Goal: Information Seeking & Learning: Compare options

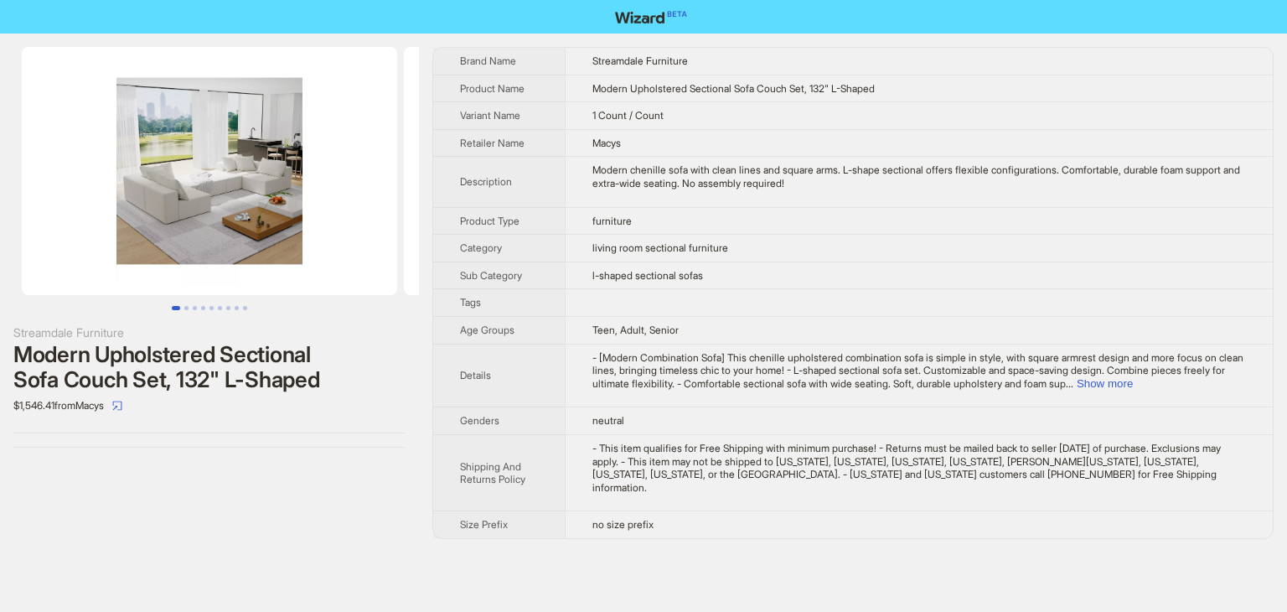
click at [892, 277] on td "l-shaped sectional sofas" at bounding box center [919, 276] width 708 height 28
click at [1133, 381] on button "Show more" at bounding box center [1105, 383] width 56 height 13
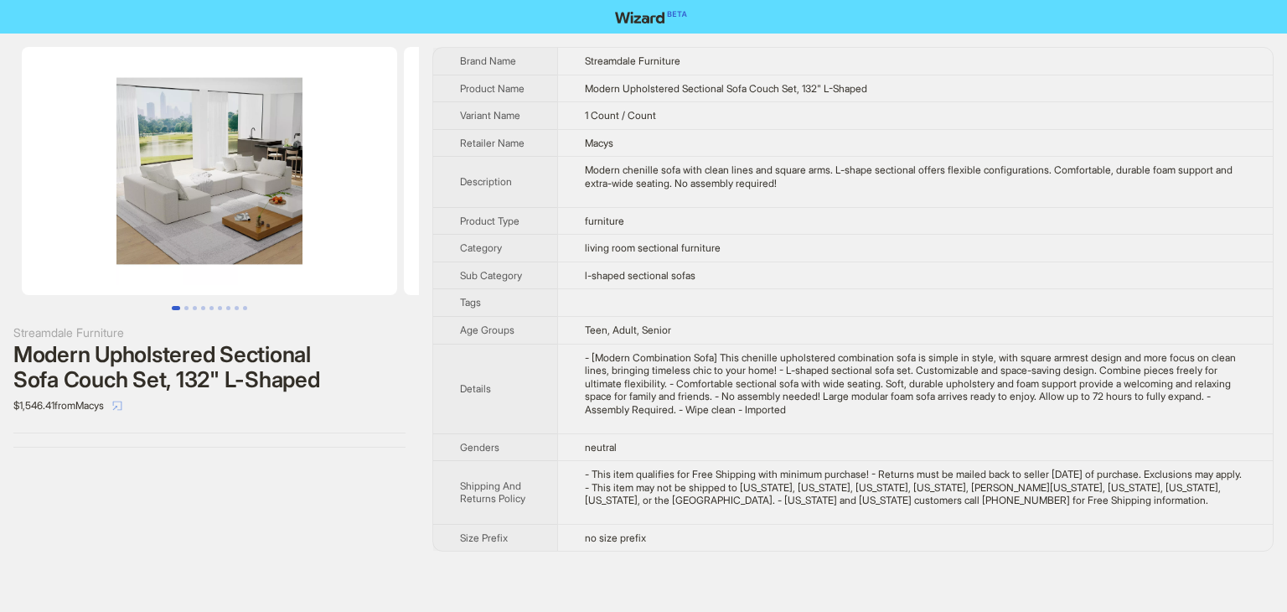
click at [122, 410] on icon "select" at bounding box center [117, 406] width 10 height 10
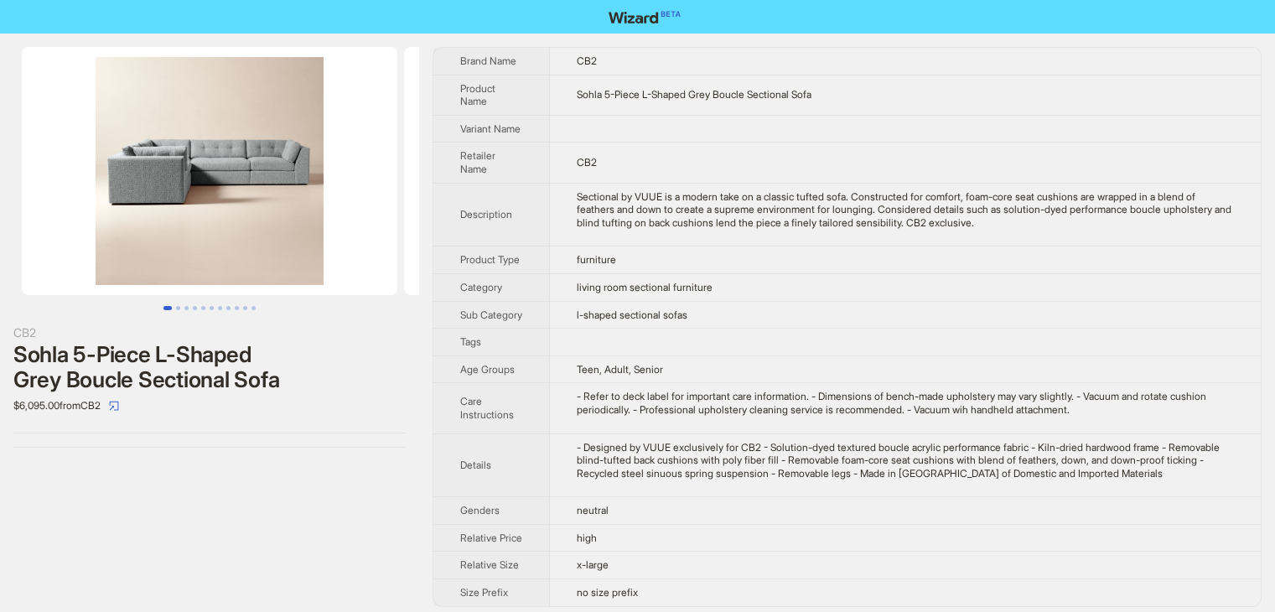
click at [353, 494] on div "CB2 Sohla 5-Piece L-Shaped Grey Boucle Sectional Sofa $6,095.00 from CB2" at bounding box center [209, 327] width 419 height 587
click at [851, 329] on td "l-shaped sectional sofas" at bounding box center [905, 315] width 711 height 28
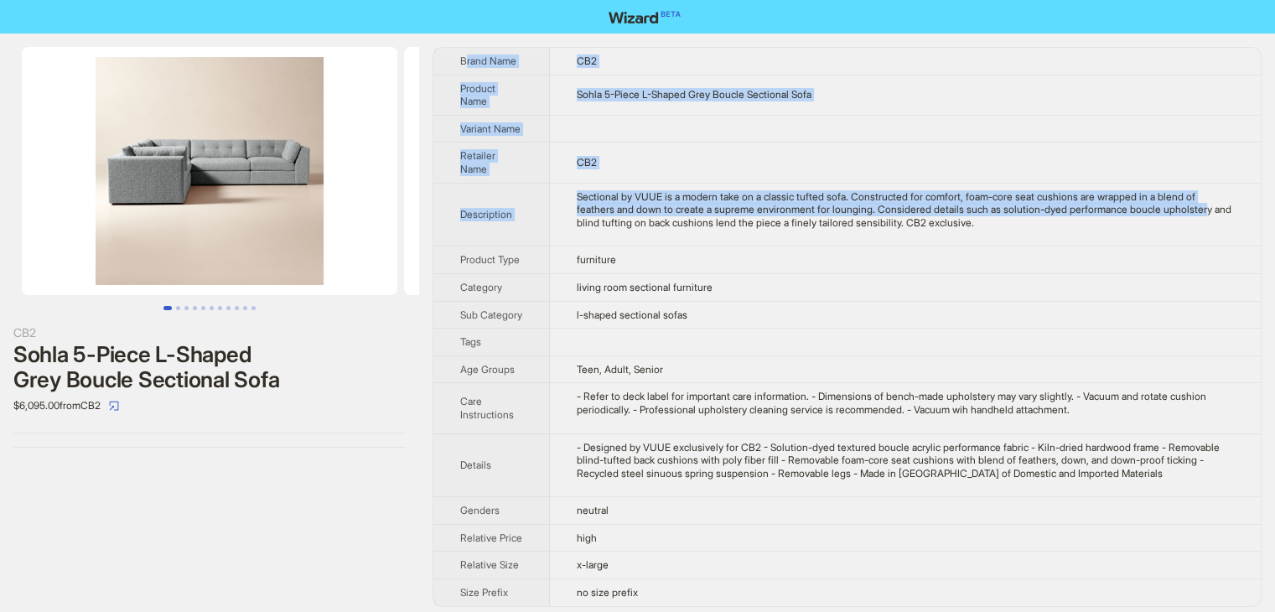
drag, startPoint x: 464, startPoint y: 59, endPoint x: 624, endPoint y: 219, distance: 226.4
click at [624, 219] on tbody "Brand Name CB2 Product Name Sohla 5-Piece L-Shaped Grey Boucle Sectional Sofa V…" at bounding box center [846, 327] width 827 height 558
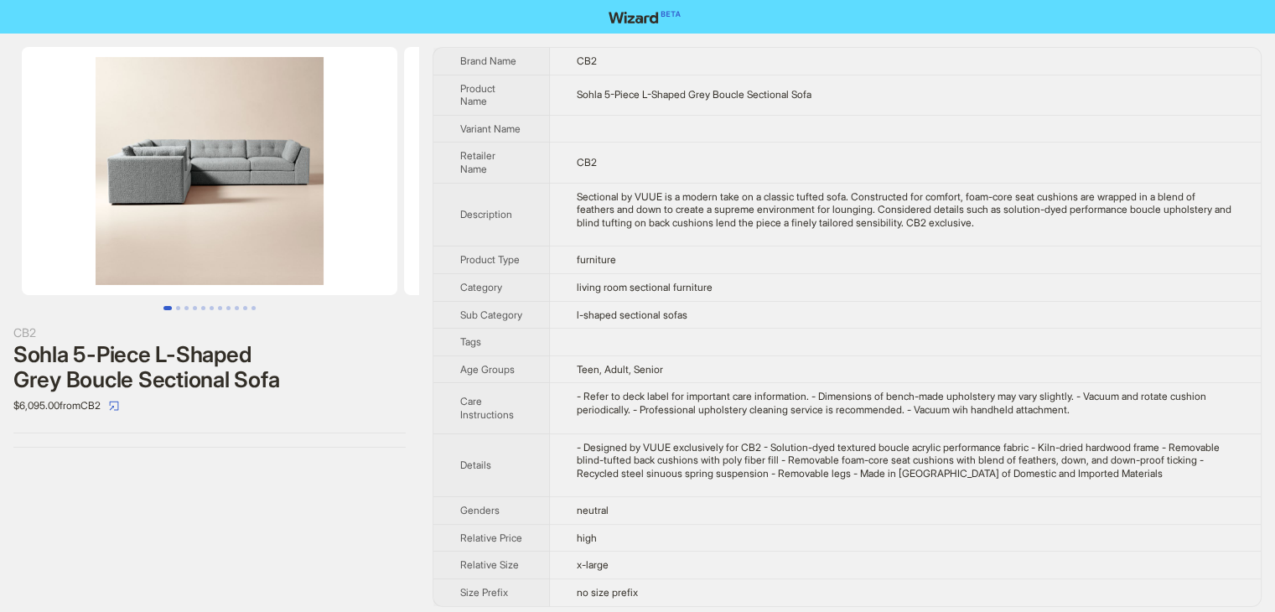
click at [453, 58] on th "Brand Name" at bounding box center [491, 61] width 117 height 27
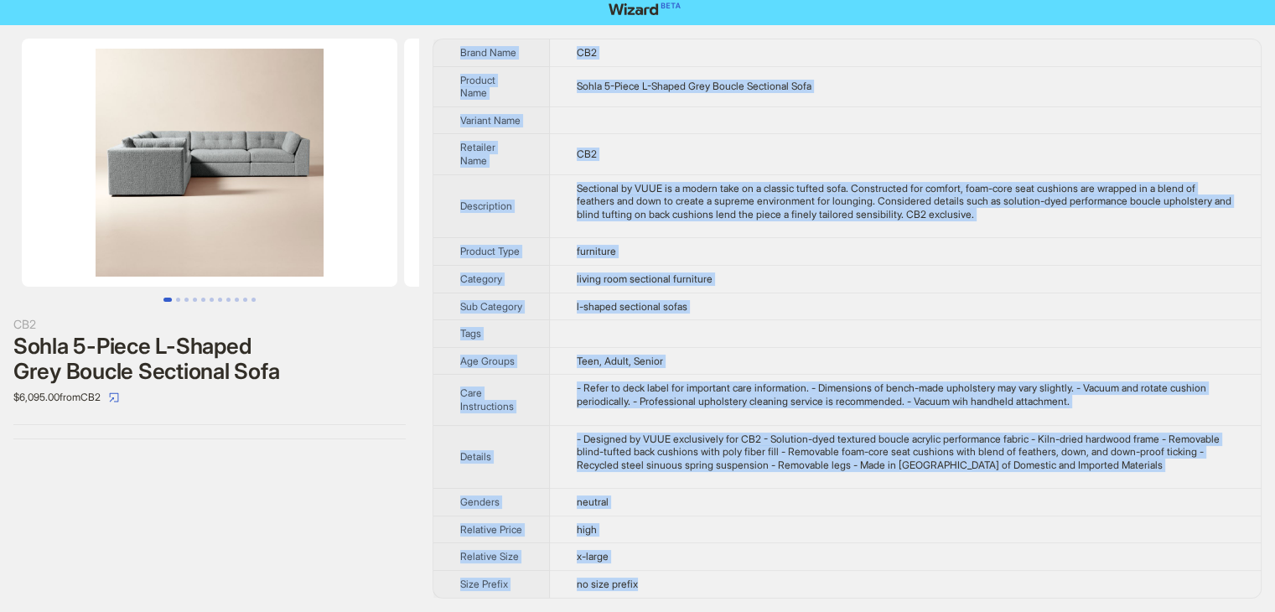
drag, startPoint x: 458, startPoint y: 55, endPoint x: 855, endPoint y: 594, distance: 669.1
click at [855, 594] on tbody "Brand Name CB2 Product Name Sohla 5-Piece L-Shaped Grey Boucle Sectional Sofa V…" at bounding box center [846, 318] width 827 height 558
copy tbody "Brand Name CB2 Product Name Sohla 5-Piece L-Shaped Grey Boucle Sectional Sofa V…"
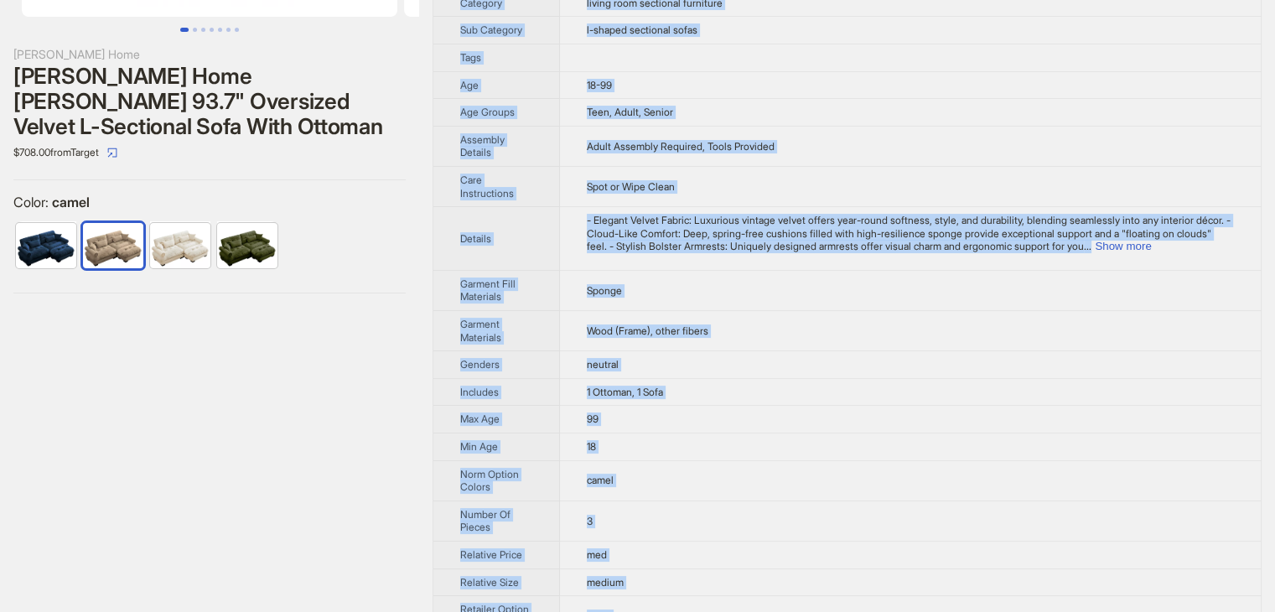
scroll to position [508, 0]
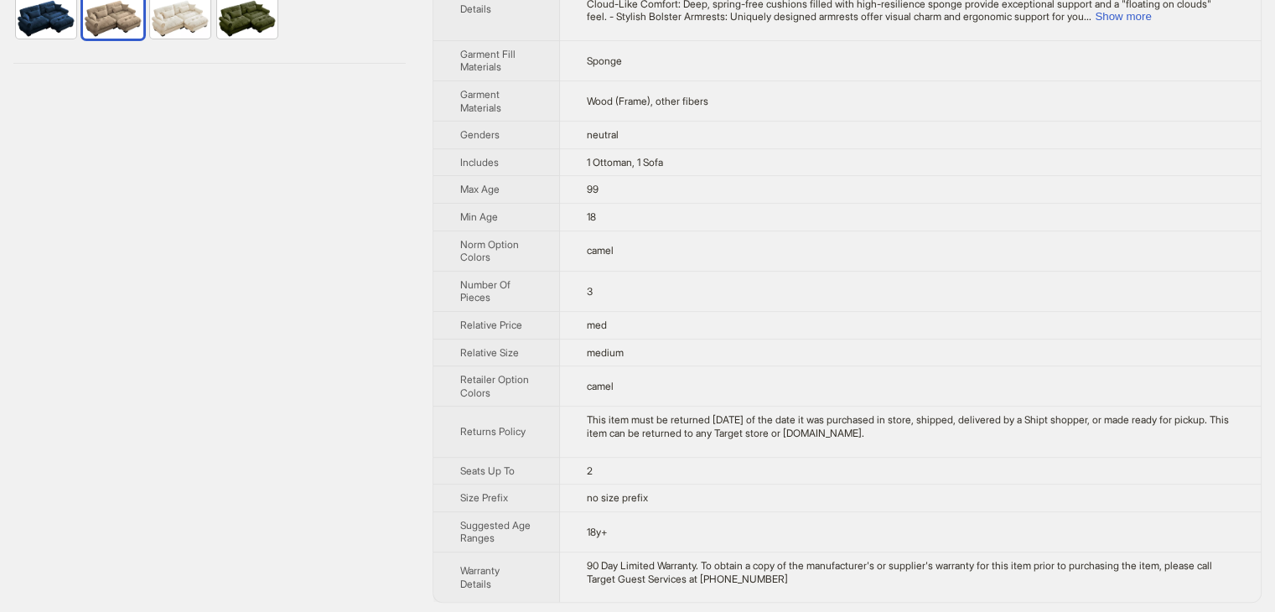
drag, startPoint x: 451, startPoint y: 58, endPoint x: 912, endPoint y: 614, distance: 722.7
click at [912, 611] on html "Christopher Knight Home Christopher Knight Home Alger 93.7" Oversized Velvet L-…" at bounding box center [637, 54] width 1275 height 1124
copy tbody
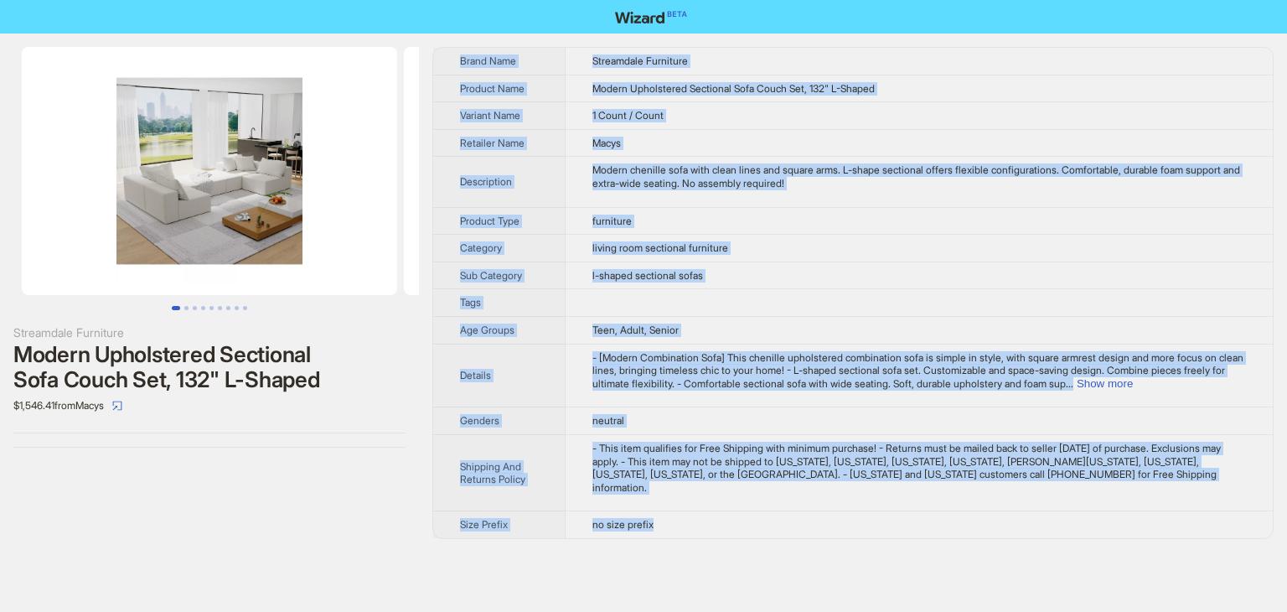
drag, startPoint x: 454, startPoint y: 51, endPoint x: 785, endPoint y: 499, distance: 556.2
click at [785, 499] on tbody "Brand Name Streamdale Furniture Product Name Modern Upholstered Sectional Sofa …" at bounding box center [853, 293] width 840 height 490
copy tbody "Brand Name Streamdale Furniture Product Name Modern Upholstered Sectional Sofa …"
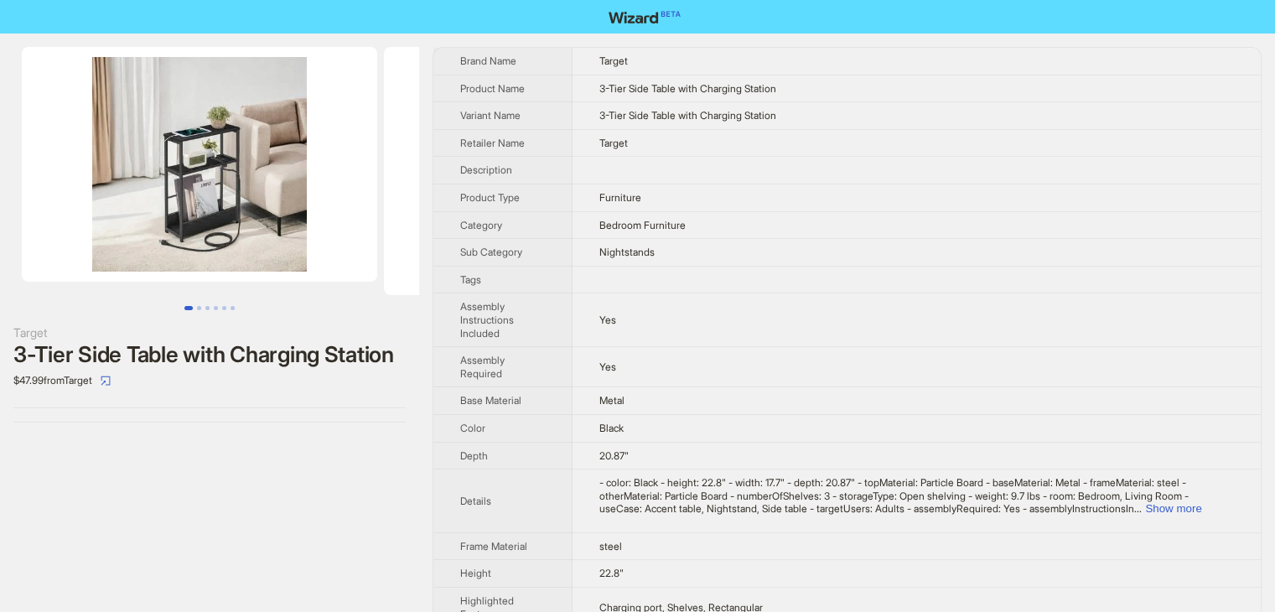
click at [780, 284] on td at bounding box center [916, 280] width 688 height 28
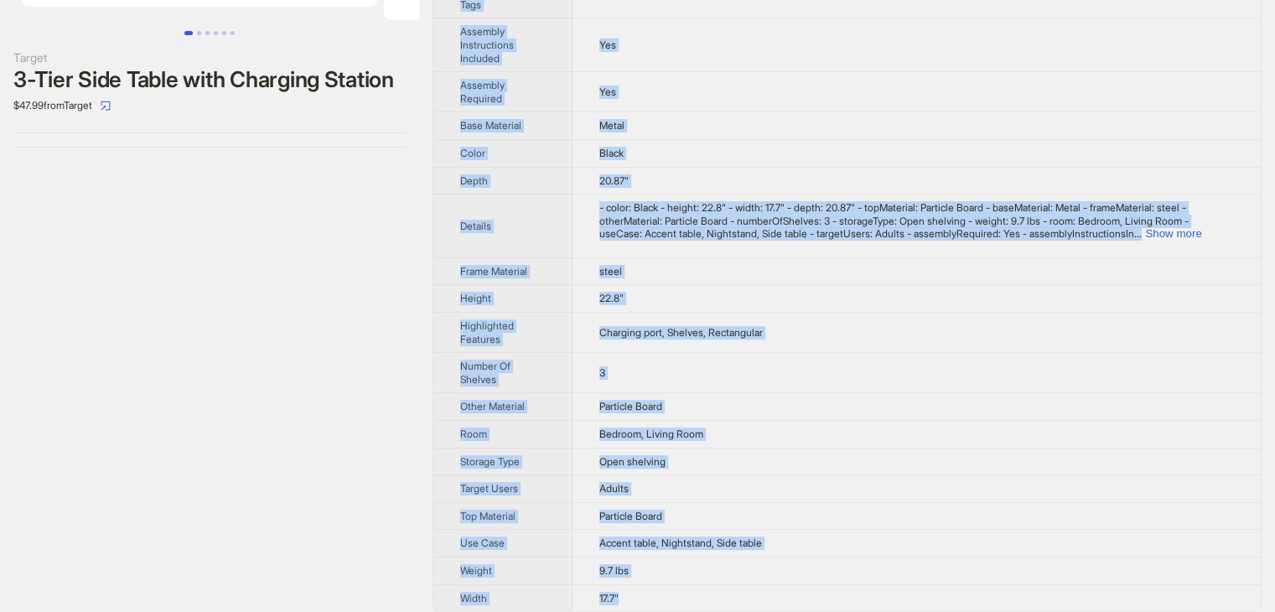
scroll to position [285, 0]
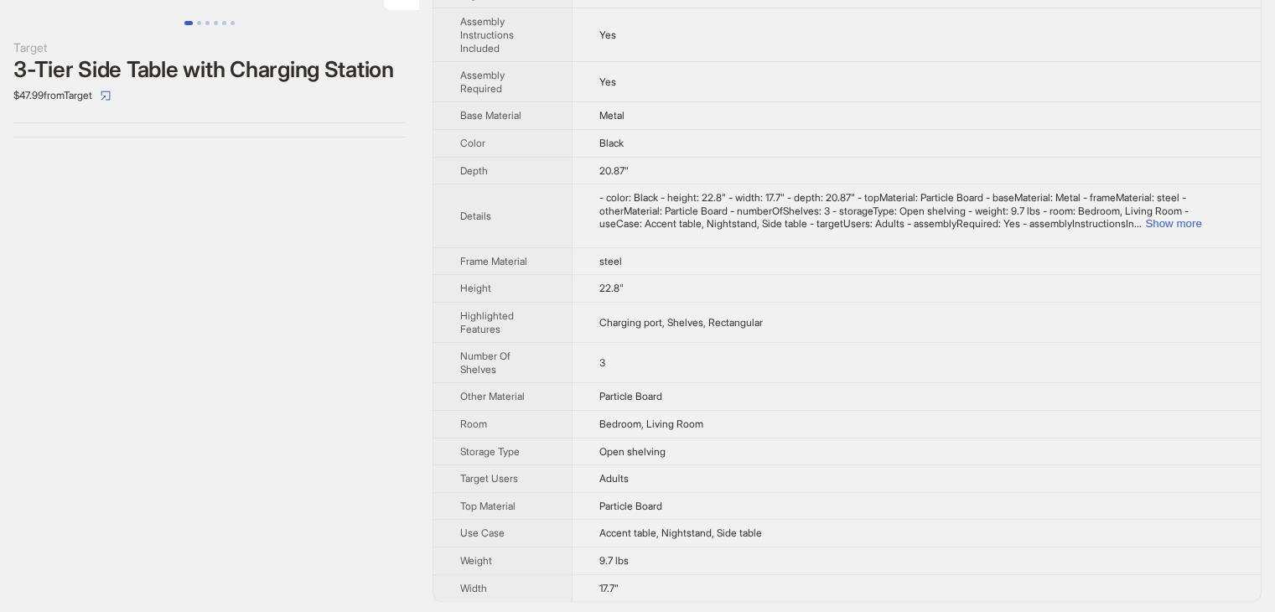
drag, startPoint x: 459, startPoint y: 53, endPoint x: 884, endPoint y: 624, distance: 711.6
click at [884, 611] on html "Target 3-Tier Side Table with Charging Station $47.99 from Target Brand Name Ta…" at bounding box center [637, 165] width 1275 height 900
copy tbody
click at [263, 168] on div "Target 3-Tier Side Table with Charging Station $47.99 from Target" at bounding box center [209, 182] width 419 height 867
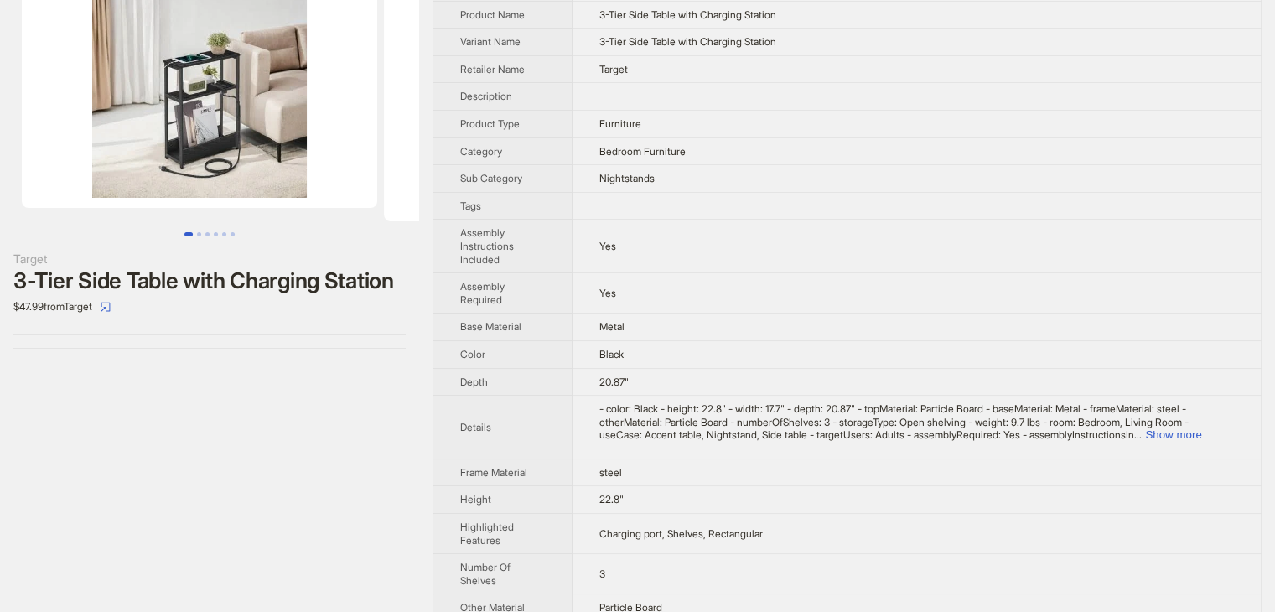
scroll to position [0, 0]
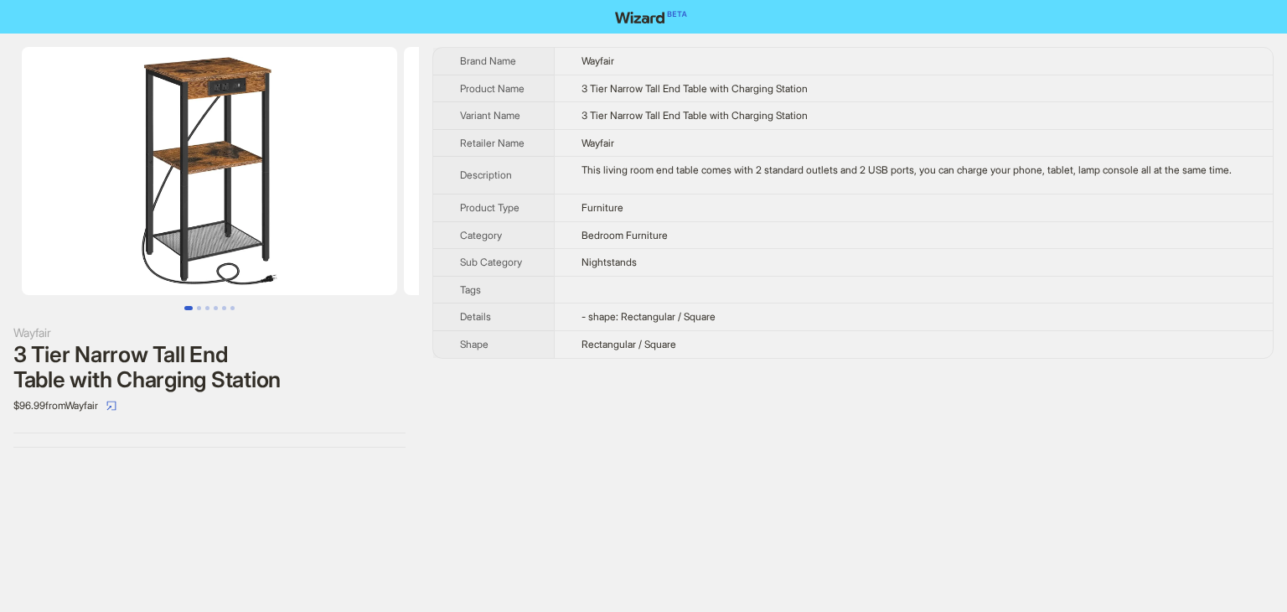
drag, startPoint x: 460, startPoint y: 58, endPoint x: 715, endPoint y: 383, distance: 413.2
click at [715, 383] on div "Brand Name Wayfair Product Name 3 Tier Narrow Tall End Table with Charging Stat…" at bounding box center [854, 247] width 842 height 401
copy tbody
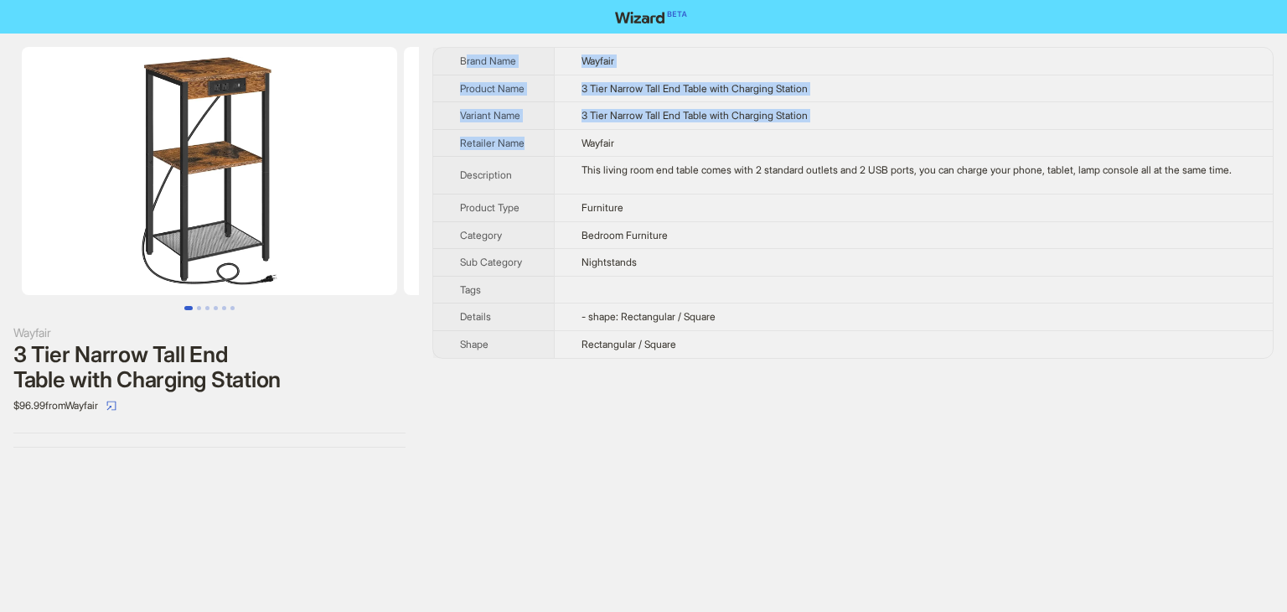
drag, startPoint x: 466, startPoint y: 61, endPoint x: 526, endPoint y: 153, distance: 109.7
click at [526, 153] on tbody "Brand Name Wayfair Product Name 3 Tier Narrow Tall End Table with Charging Stat…" at bounding box center [853, 203] width 840 height 310
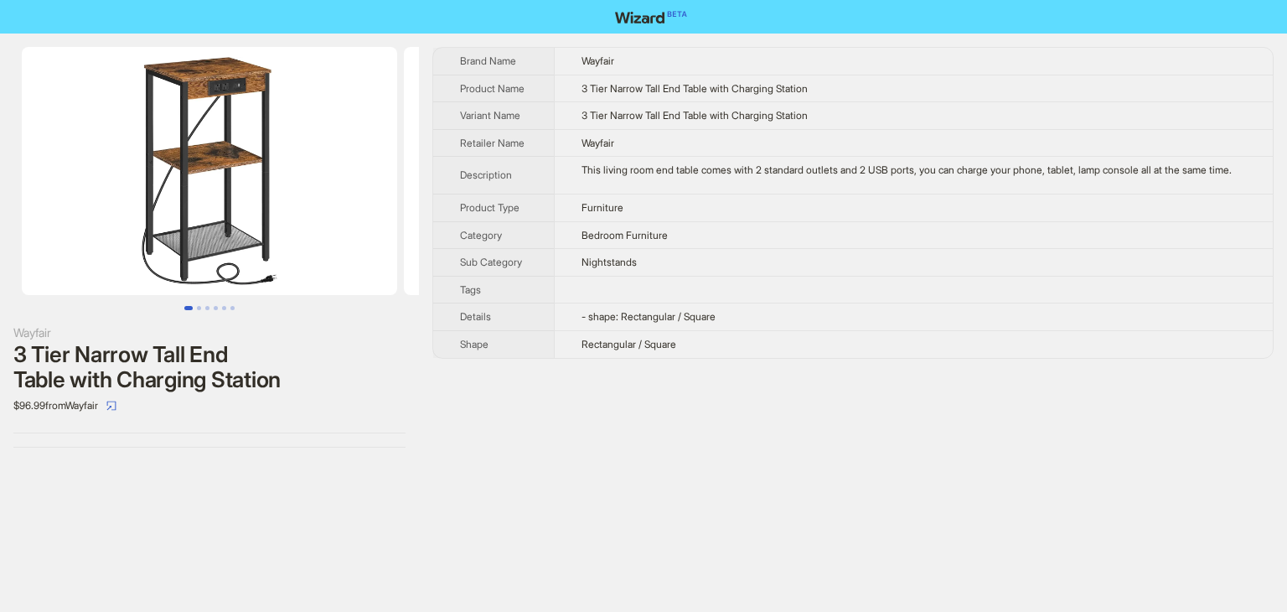
click at [453, 63] on th "Brand Name" at bounding box center [493, 61] width 121 height 27
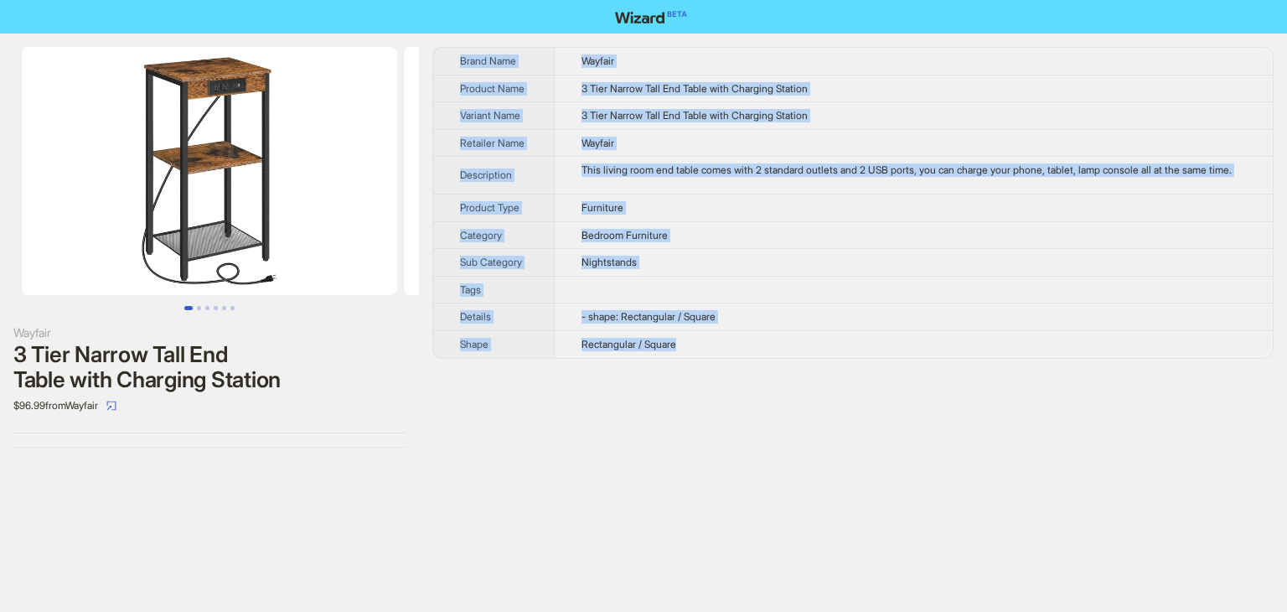
drag, startPoint x: 453, startPoint y: 54, endPoint x: 728, endPoint y: 368, distance: 417.0
click at [728, 358] on tbody "Brand Name Wayfair Product Name 3 Tier Narrow Tall End Table with Charging Stat…" at bounding box center [853, 203] width 840 height 310
copy tbody "Brand Name Wayfair Product Name 3 Tier Narrow Tall End Table with Charging Stat…"
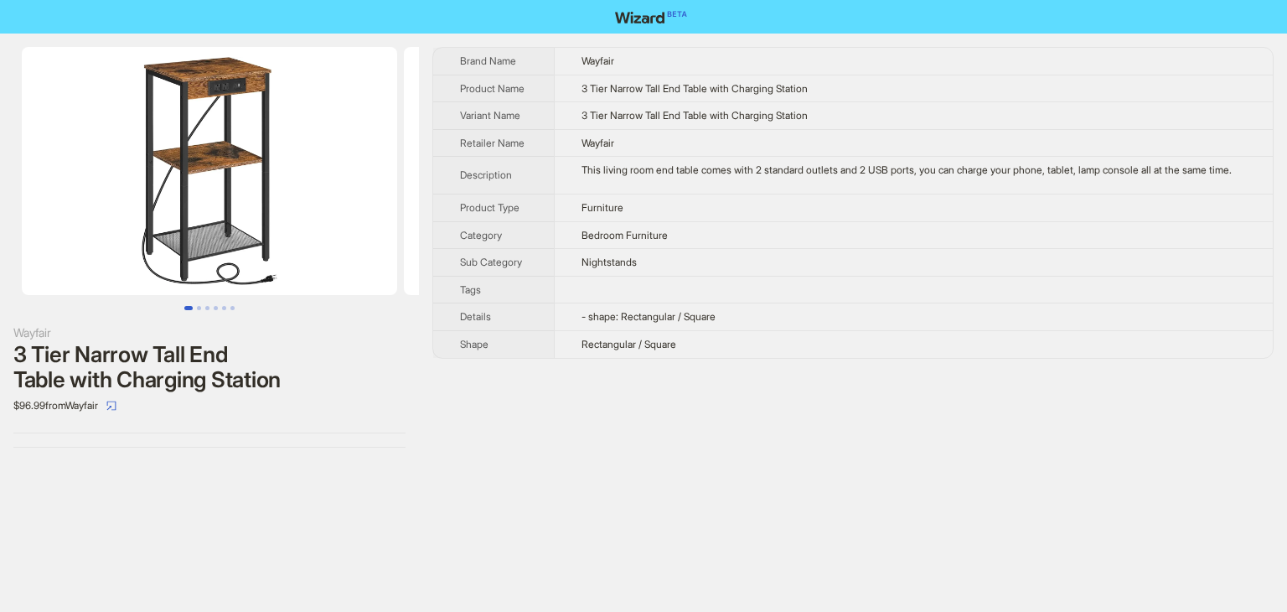
click at [615, 494] on div "Wayfair 3 Tier Narrow Tall End Table with Charging Station $96.99 from Wayfair …" at bounding box center [643, 306] width 1287 height 612
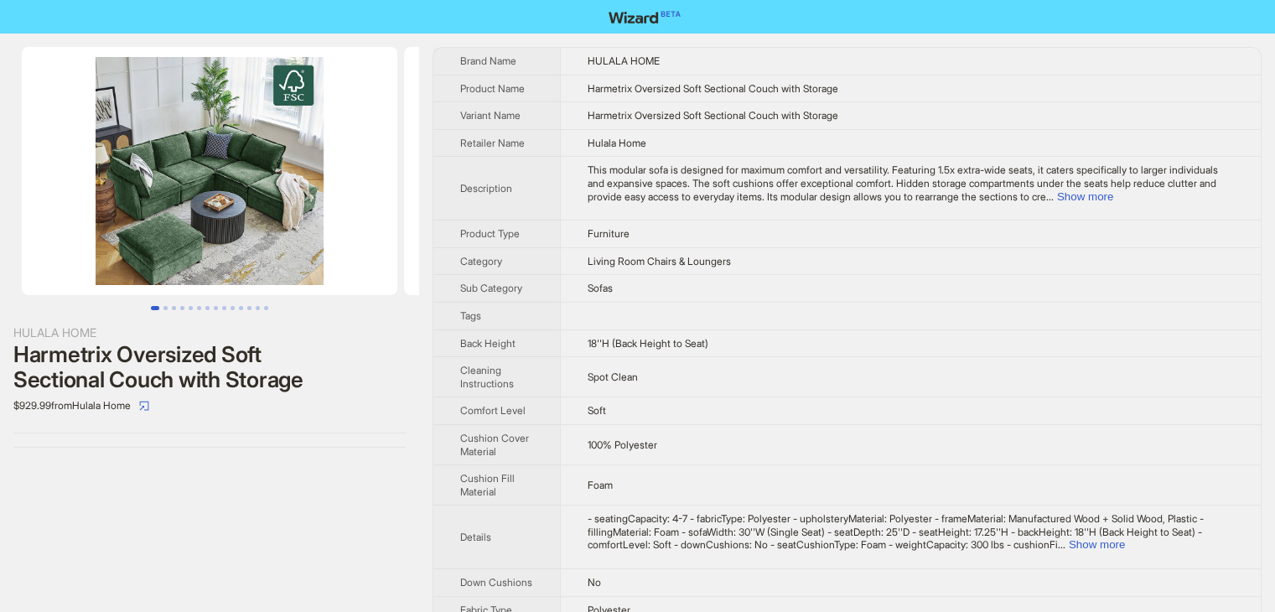
click at [790, 240] on td "Furniture" at bounding box center [910, 234] width 701 height 28
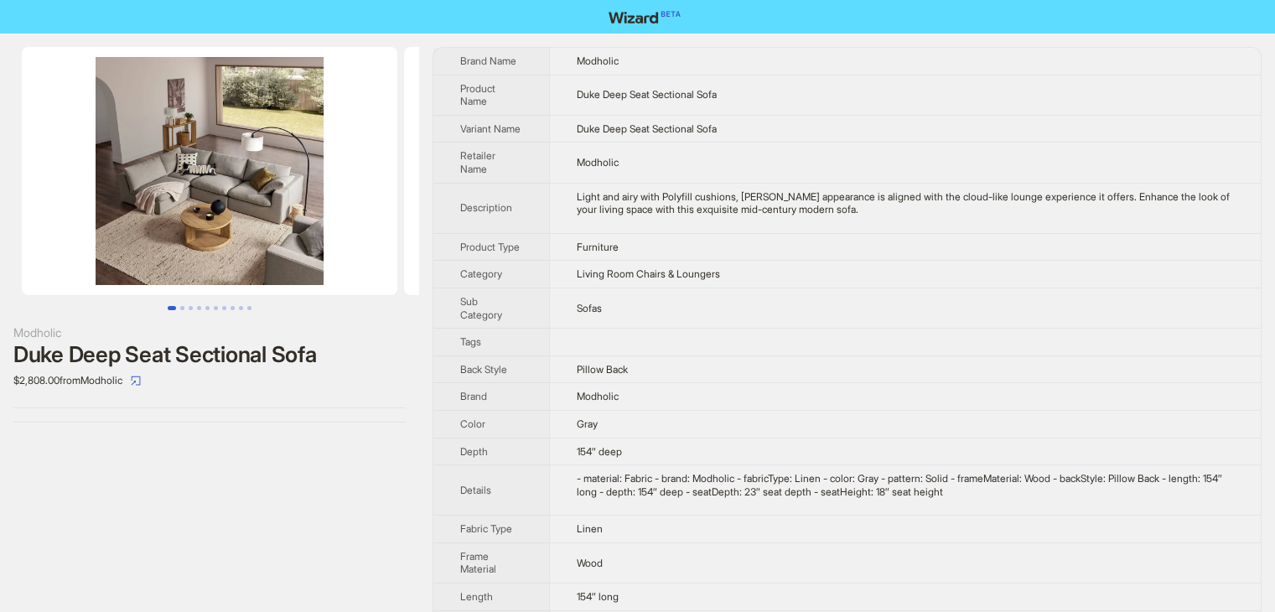
click at [899, 276] on td "Living Room Chairs & Loungers" at bounding box center [905, 275] width 712 height 28
click at [769, 255] on td "Furniture" at bounding box center [905, 247] width 712 height 28
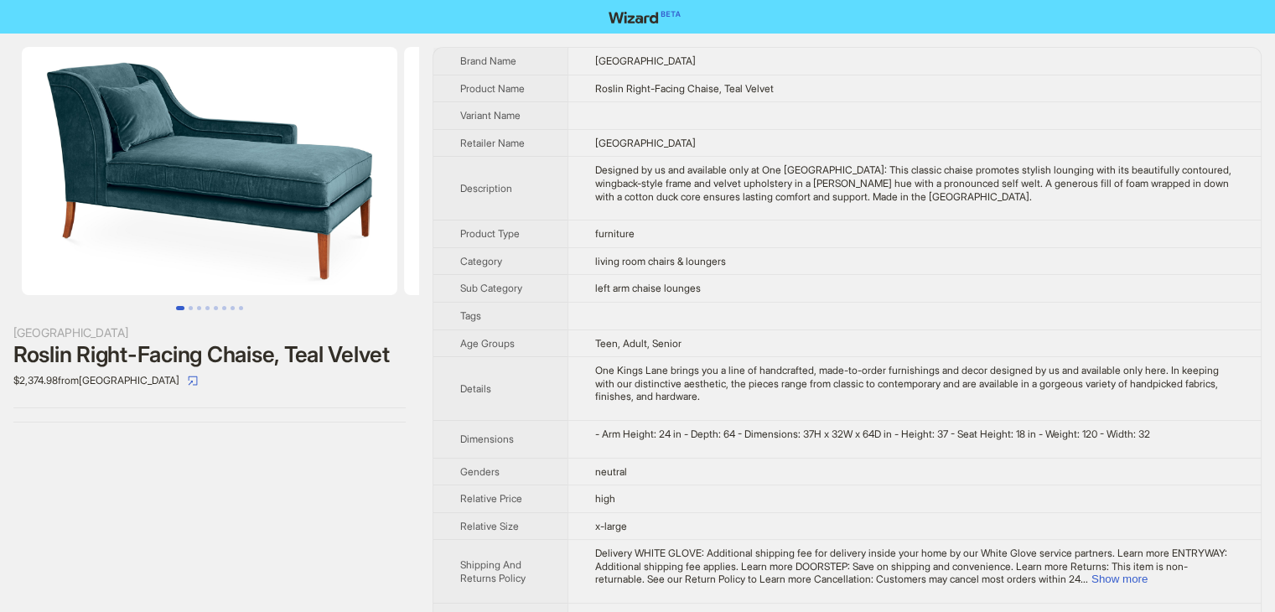
click at [751, 261] on td "living room chairs & loungers" at bounding box center [913, 261] width 693 height 28
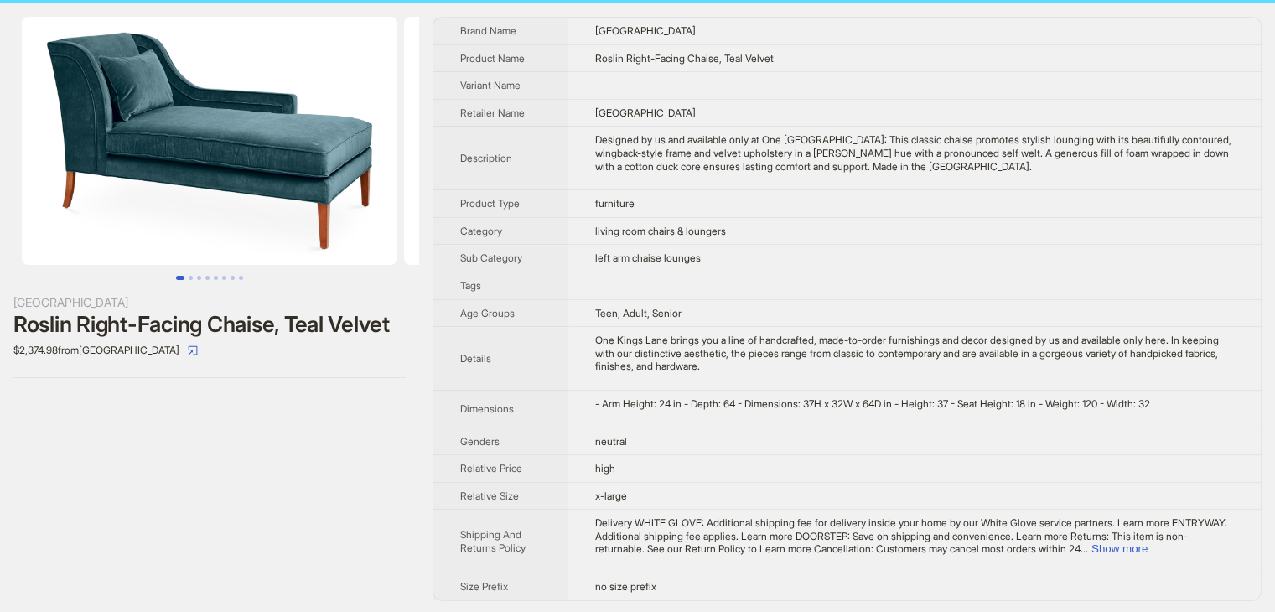
click at [682, 342] on div "One Kings Lane brings you a line of handcrafted, made-to-order furnishings and …" at bounding box center [914, 353] width 639 height 39
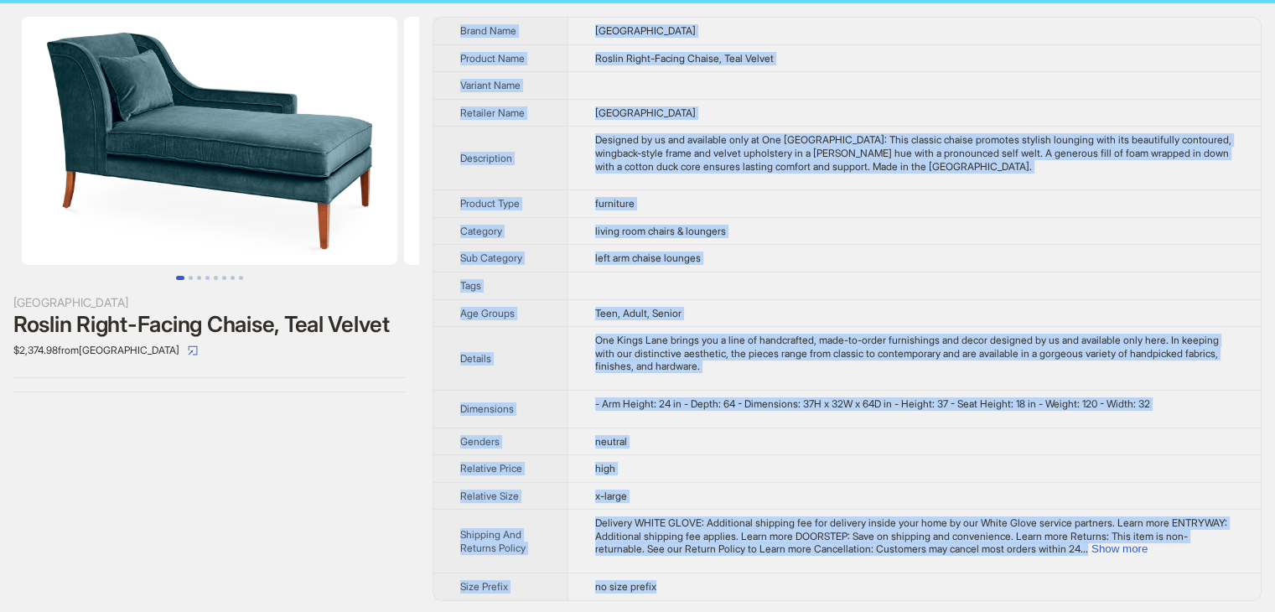
drag, startPoint x: 455, startPoint y: 28, endPoint x: 789, endPoint y: 593, distance: 656.8
click at [789, 593] on tbody "Brand Name One Kings Lane Product Name Roslin Right-Facing Chaise, Teal Velvet …" at bounding box center [846, 309] width 827 height 583
click at [1147, 552] on button "Show more" at bounding box center [1119, 548] width 56 height 13
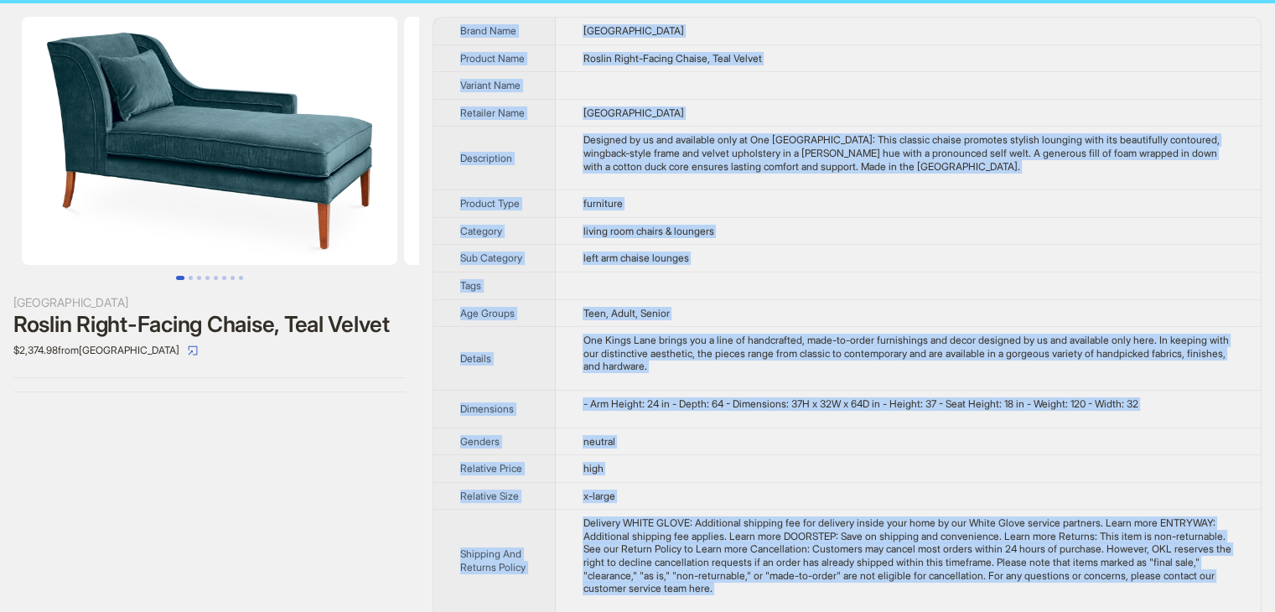
copy tbody "Brand Name One Kings Lane Product Name Roslin Right-Facing Chaise, Teal Velvet …"
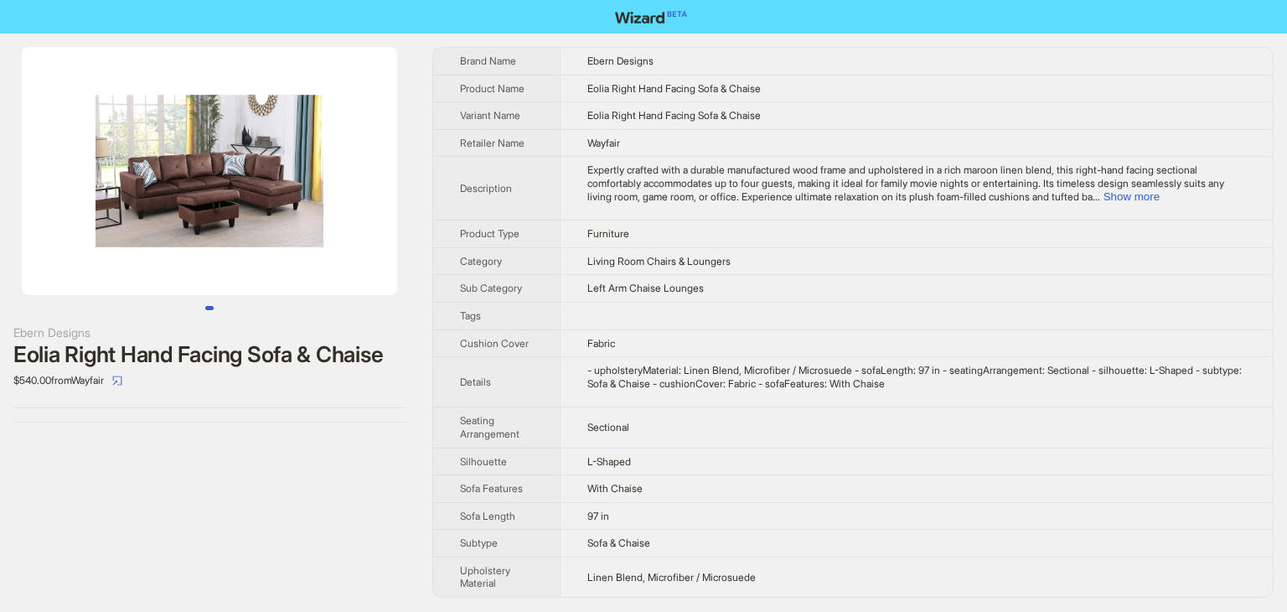
click at [671, 239] on td "Furniture" at bounding box center [916, 234] width 713 height 28
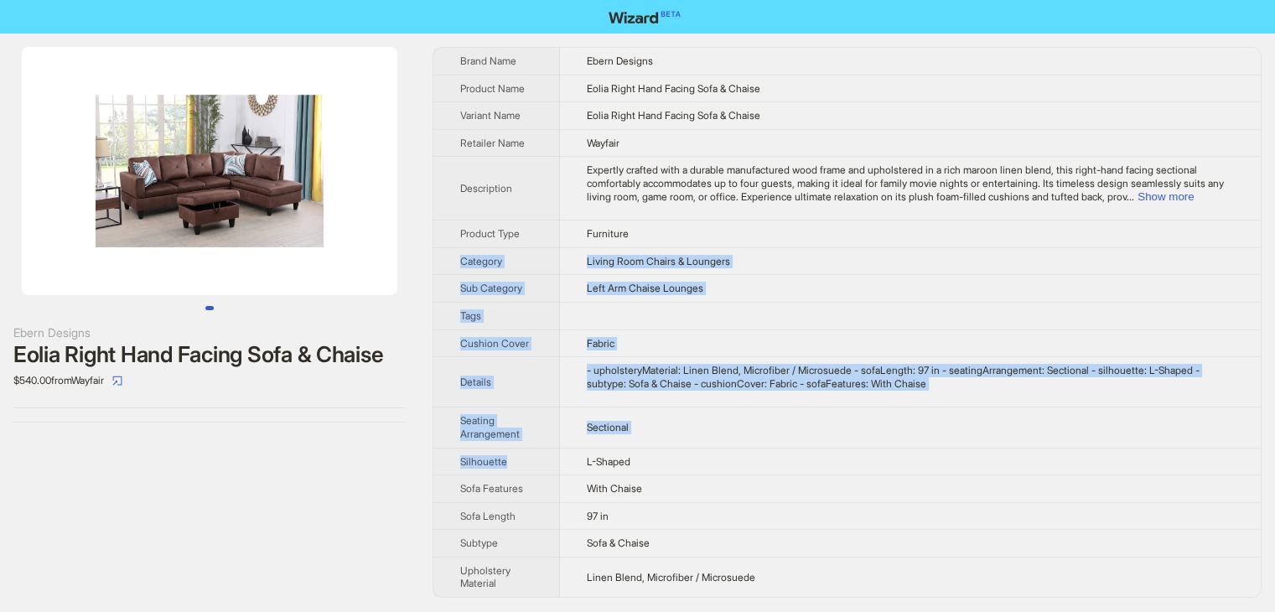
drag, startPoint x: 736, startPoint y: 221, endPoint x: 507, endPoint y: 467, distance: 335.7
click at [507, 467] on tbody "Brand Name Ebern Designs Product Name Eolia Right Hand Facing Sofa & Chaise Var…" at bounding box center [846, 322] width 827 height 549
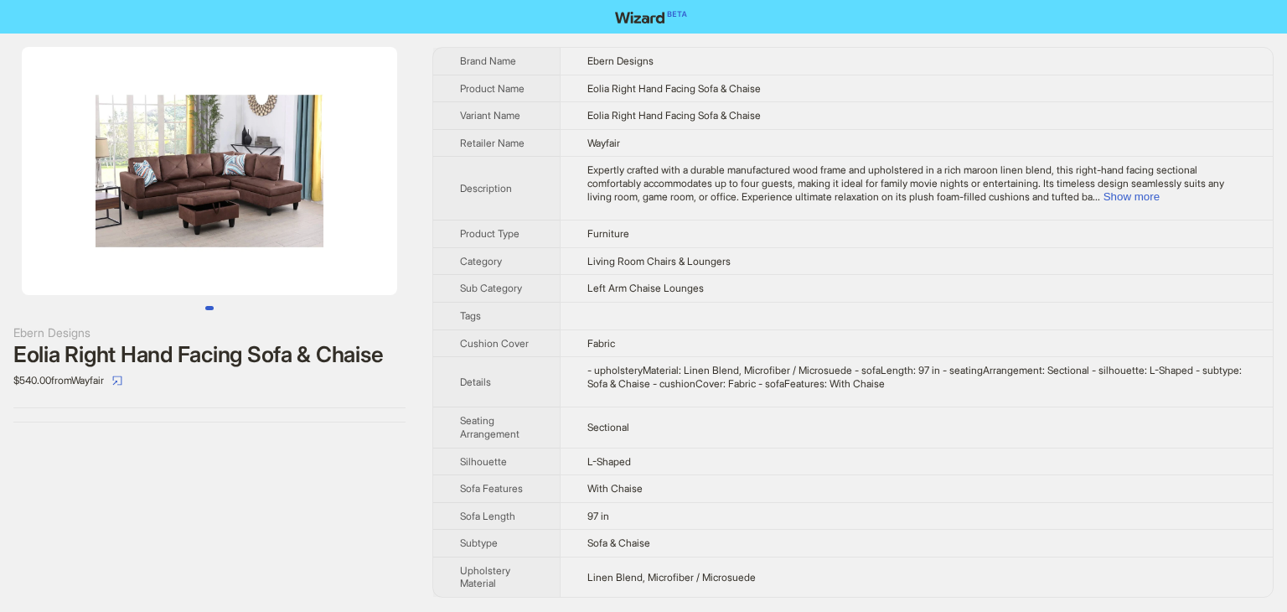
click at [345, 492] on div "Ebern Designs Eolia Right Hand Facing Sofa & Chaise $540.00 from Wayfair" at bounding box center [209, 323] width 419 height 578
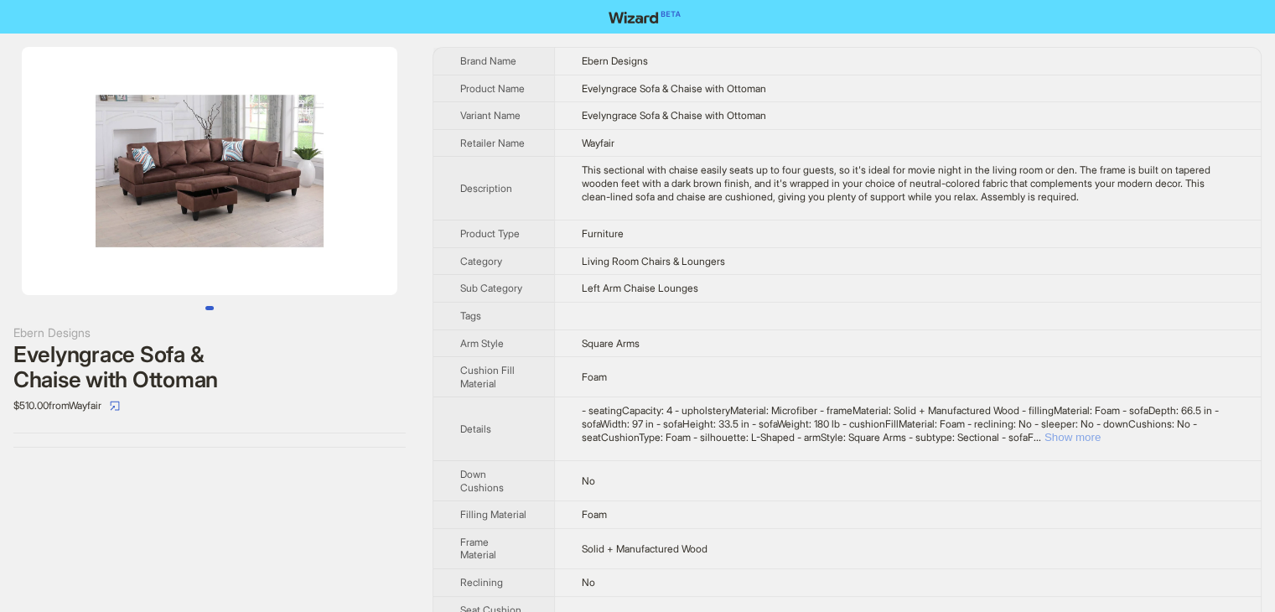
click at [1101, 437] on button "Show more" at bounding box center [1072, 437] width 56 height 13
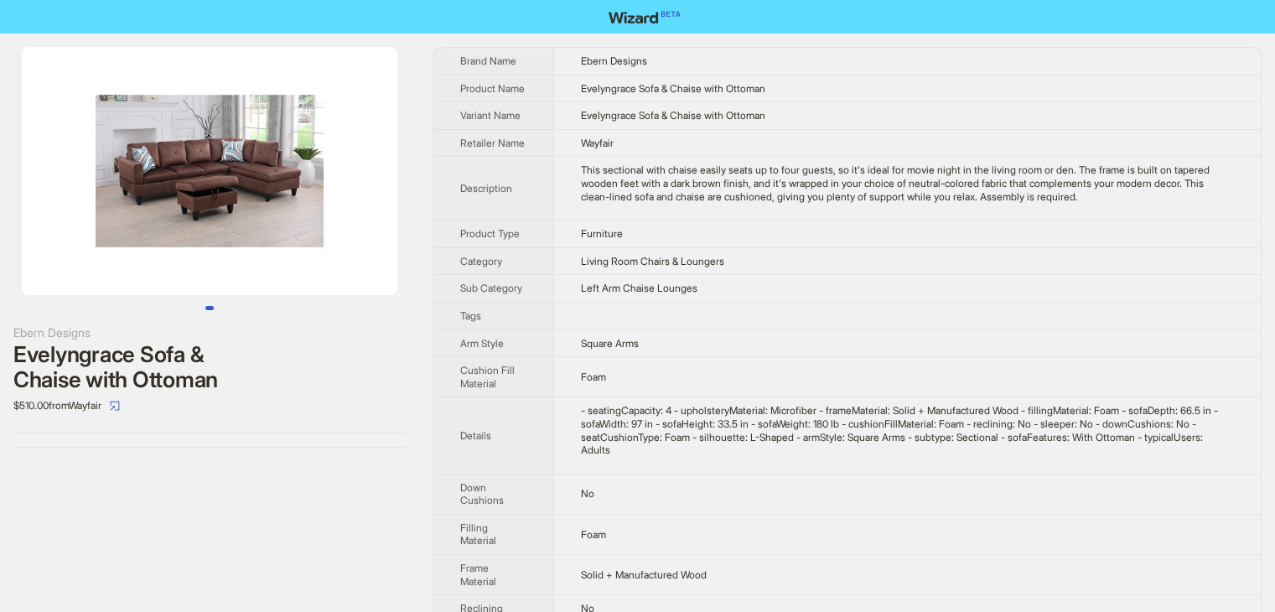
click at [1033, 244] on td "Furniture" at bounding box center [906, 234] width 707 height 28
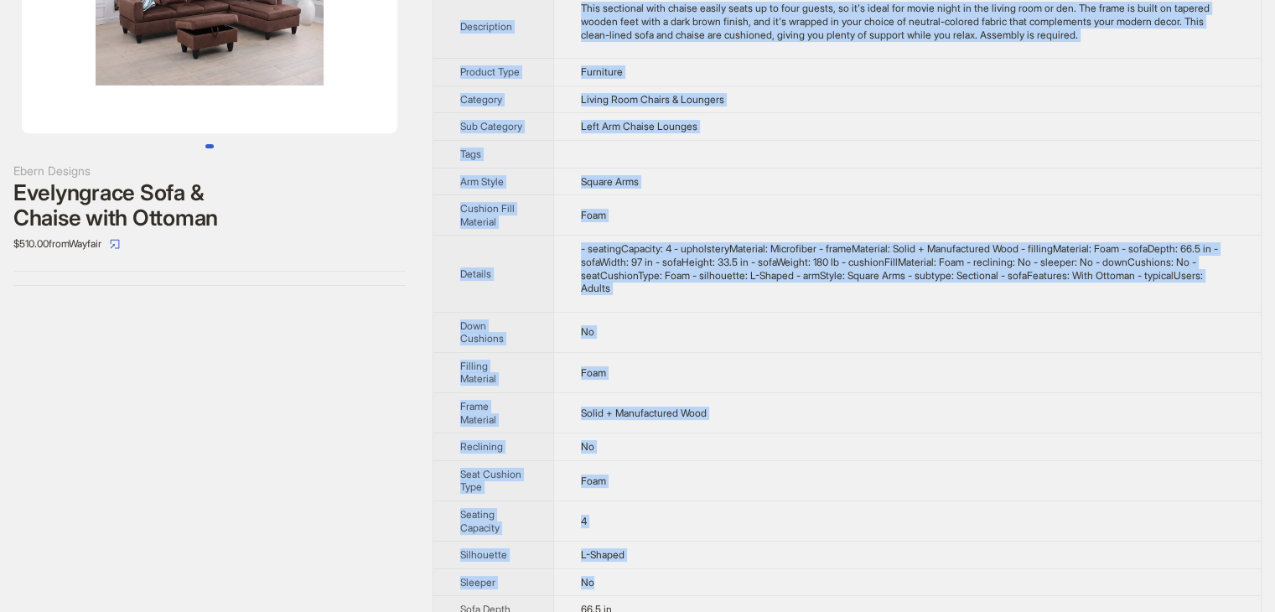
scroll to position [400, 0]
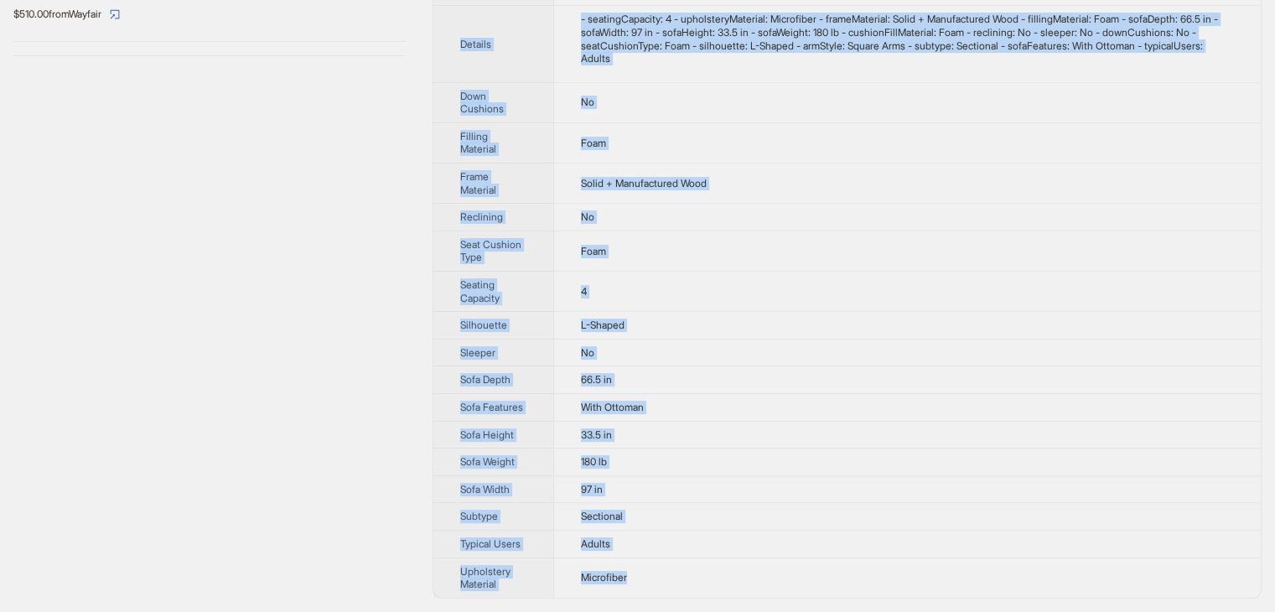
drag, startPoint x: 459, startPoint y: 57, endPoint x: 881, endPoint y: 590, distance: 679.7
click at [881, 590] on tbody "Brand Name Ebern Designs Product Name Evelyngrace Sofa & Chaise with Ottoman Va…" at bounding box center [846, 126] width 827 height 941
copy tbody "Brand Name Ebern Designs Product Name Evelyngrace Sofa & Chaise with Ottoman Va…"
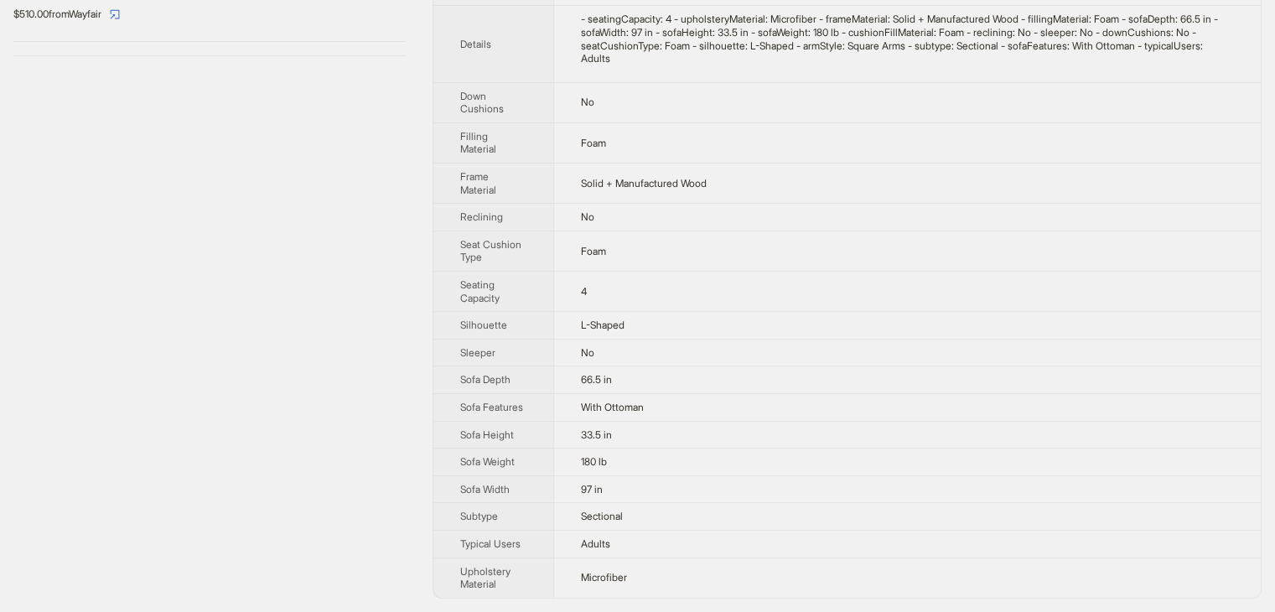
click at [262, 222] on div "Ebern Designs Evelyngrace Sofa & Chaise with Ottoman $510.00 from Wayfair" at bounding box center [209, 127] width 419 height 970
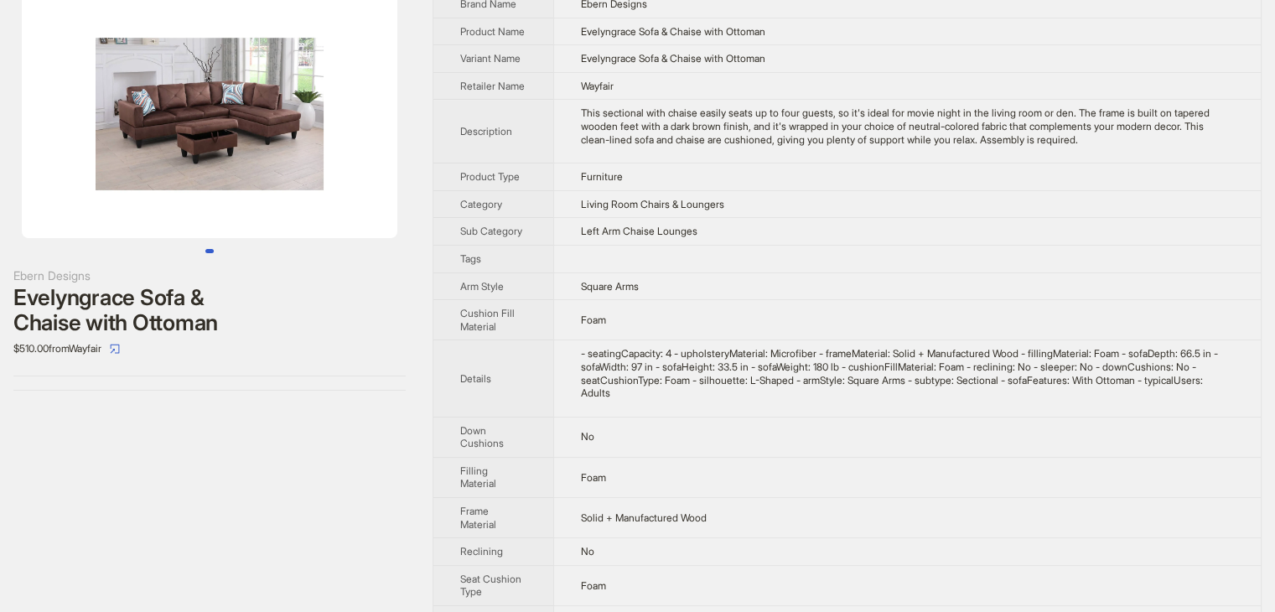
scroll to position [0, 0]
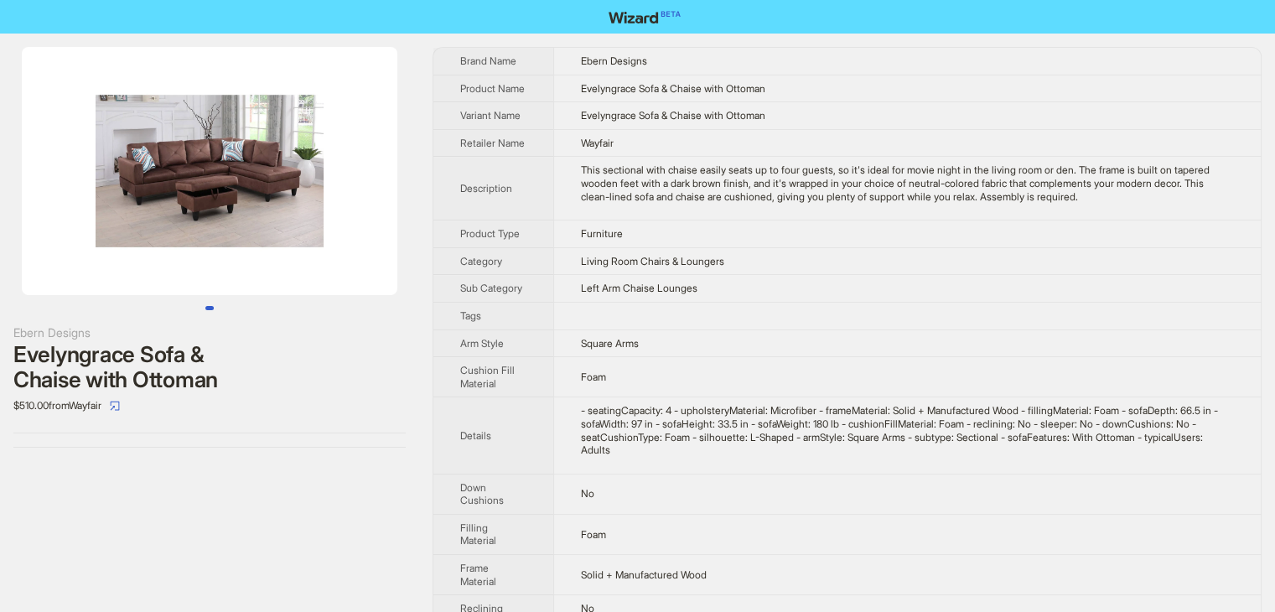
click at [786, 302] on td "Left Arm Chaise Lounges" at bounding box center [906, 289] width 707 height 28
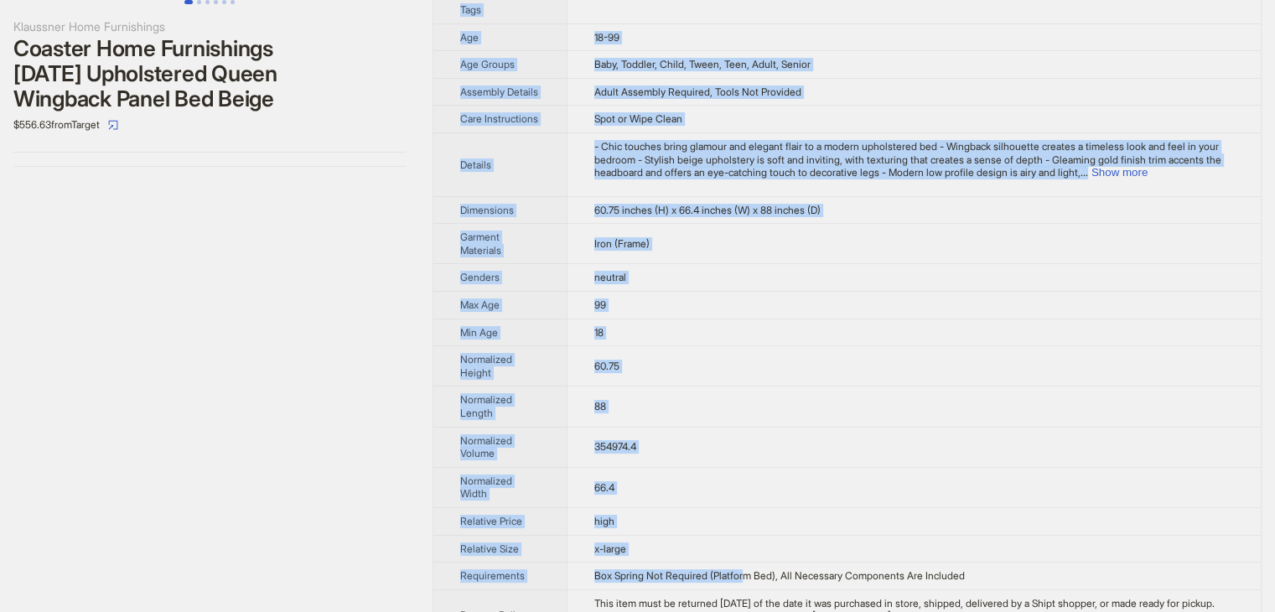
scroll to position [438, 0]
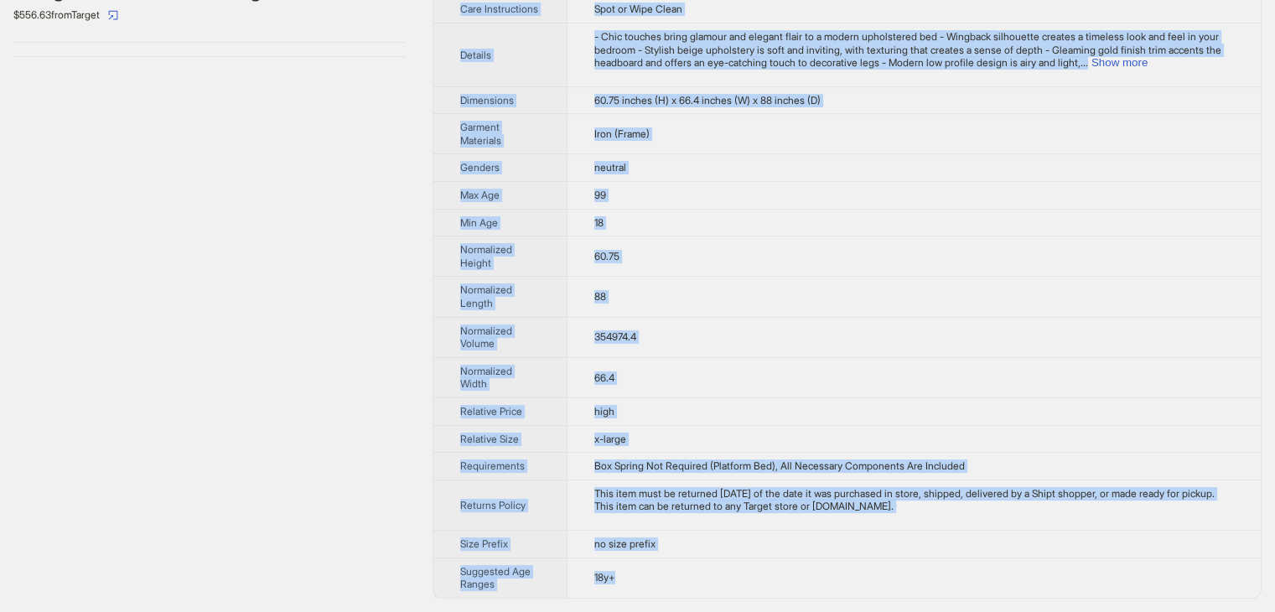
drag, startPoint x: 454, startPoint y: 58, endPoint x: 743, endPoint y: 584, distance: 600.6
click at [743, 584] on tbody "Brand Name [PERSON_NAME] Home Furnishings Product Name Coaster Home Furnishings…" at bounding box center [846, 115] width 827 height 966
copy tbody "Brand Name [PERSON_NAME] Home Furnishings Product Name Coaster Home Furnishings…"
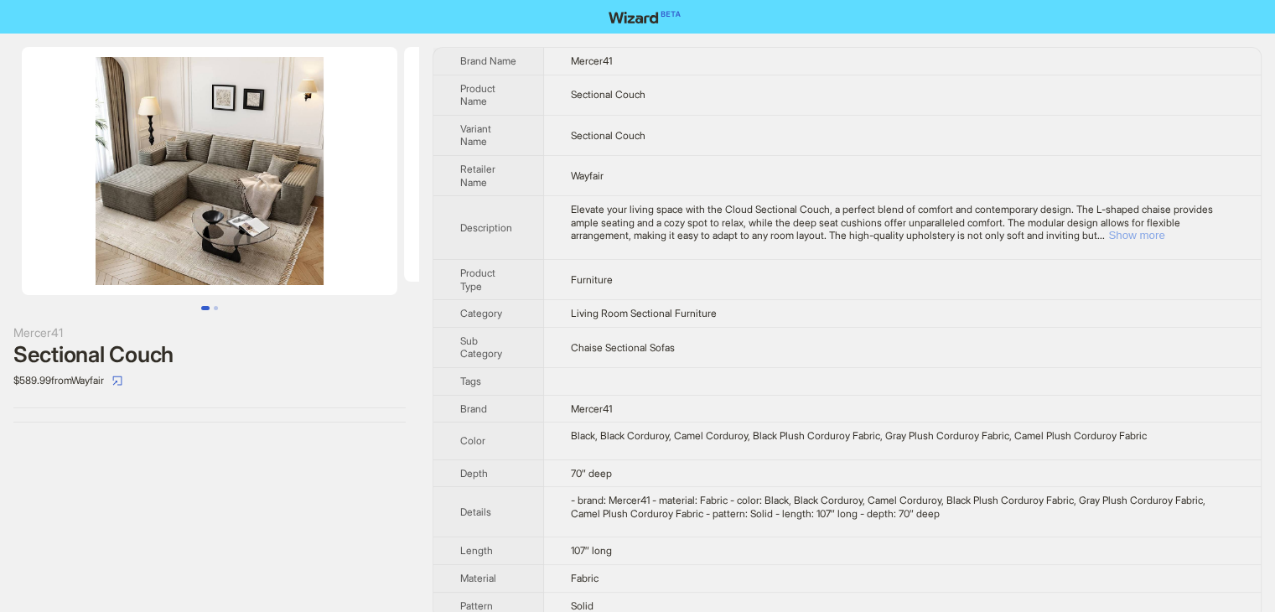
click at [1164, 231] on button "Show more" at bounding box center [1136, 235] width 56 height 13
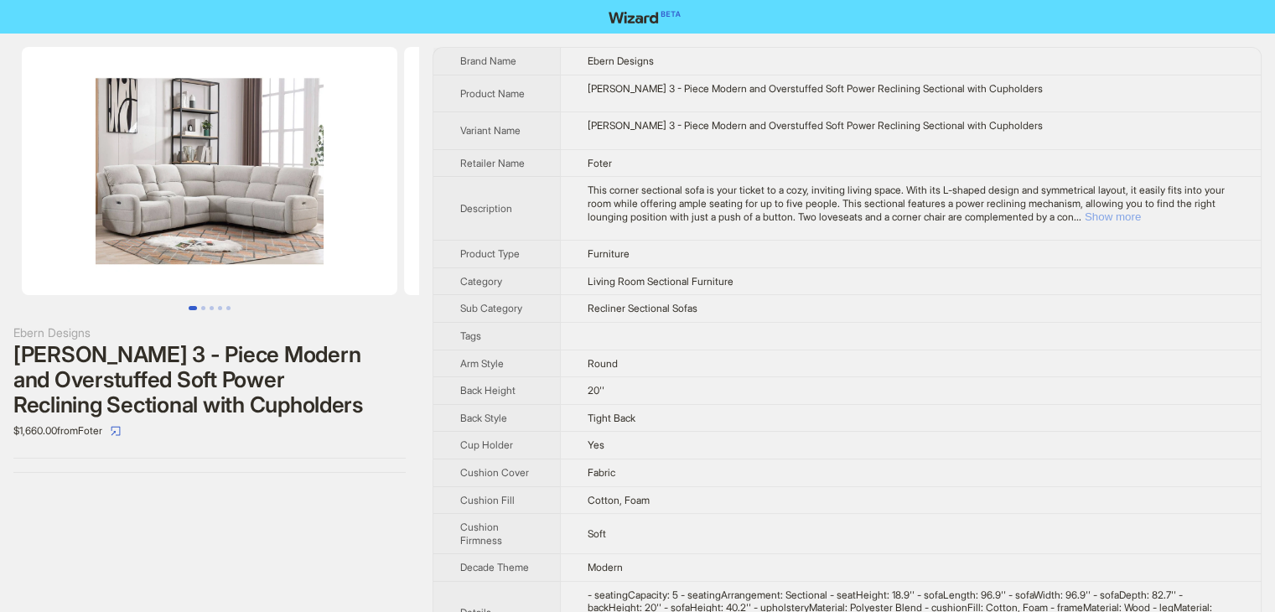
click at [1141, 217] on button "Show more" at bounding box center [1113, 216] width 56 height 13
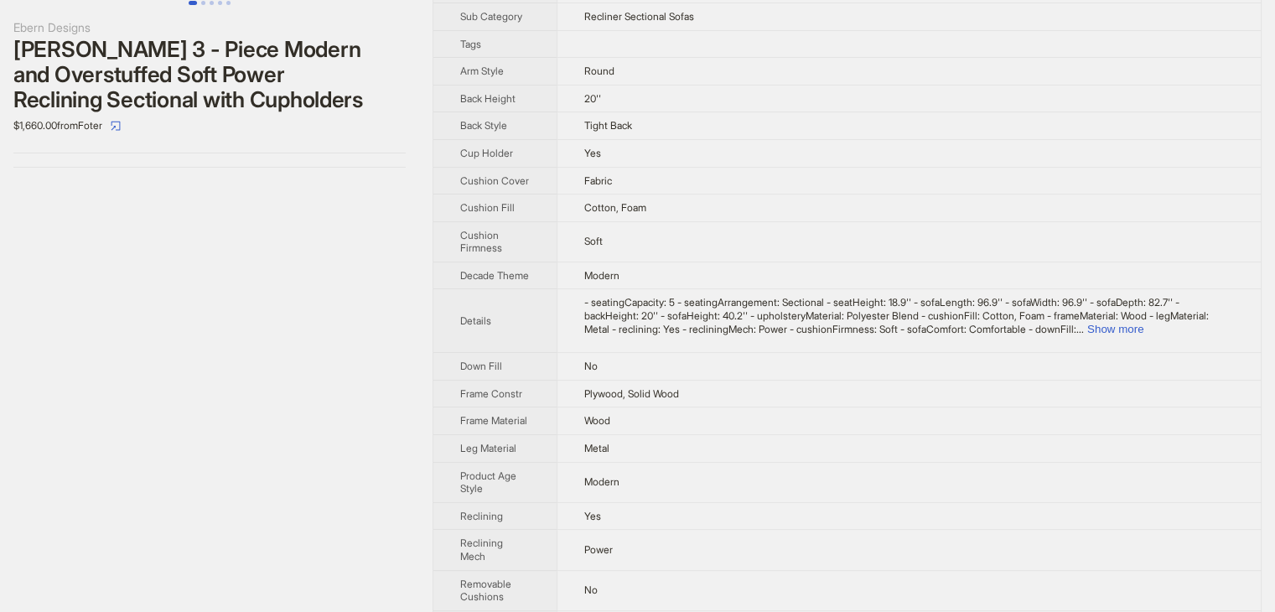
scroll to position [335, 0]
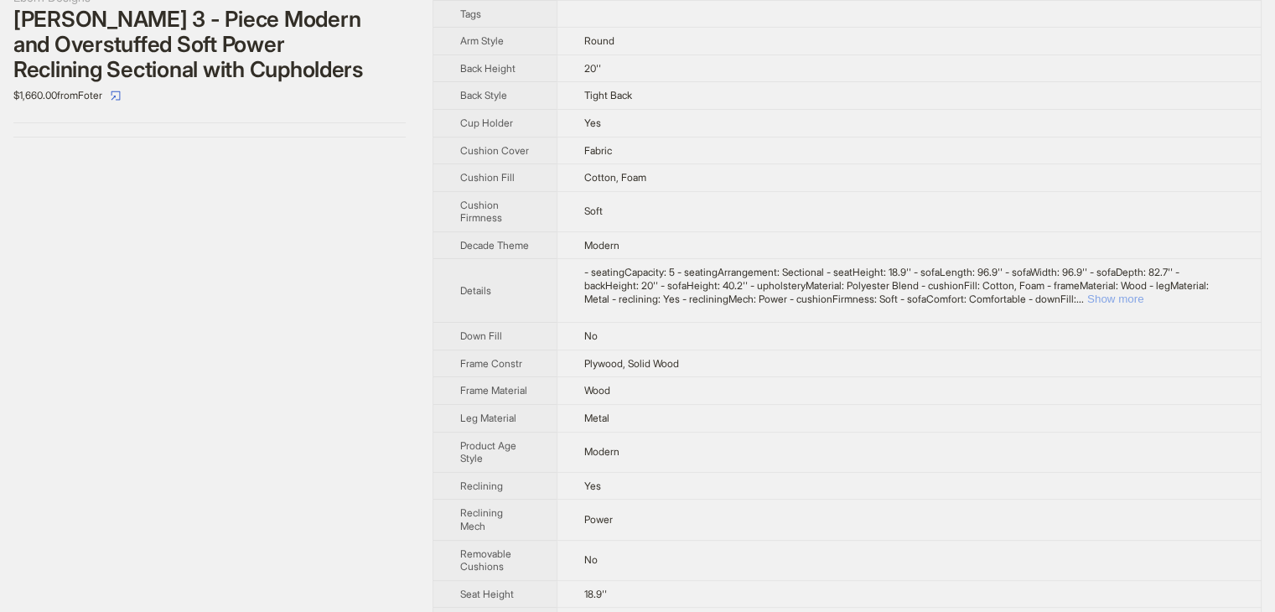
click at [1143, 303] on button "Show more" at bounding box center [1115, 299] width 56 height 13
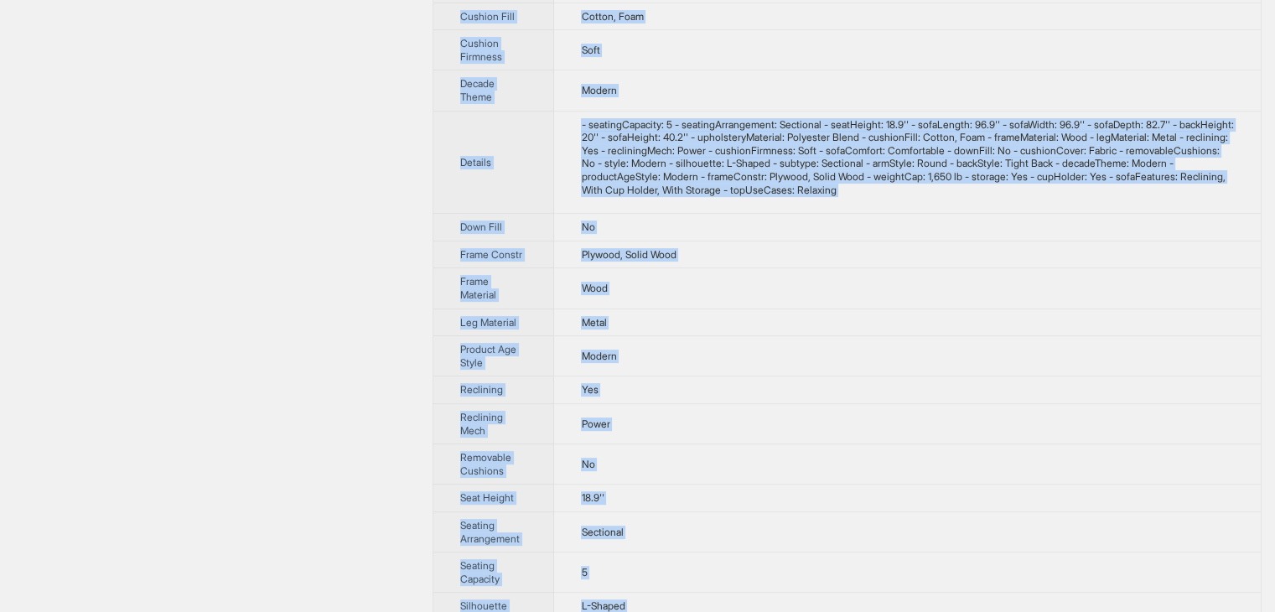
scroll to position [878, 0]
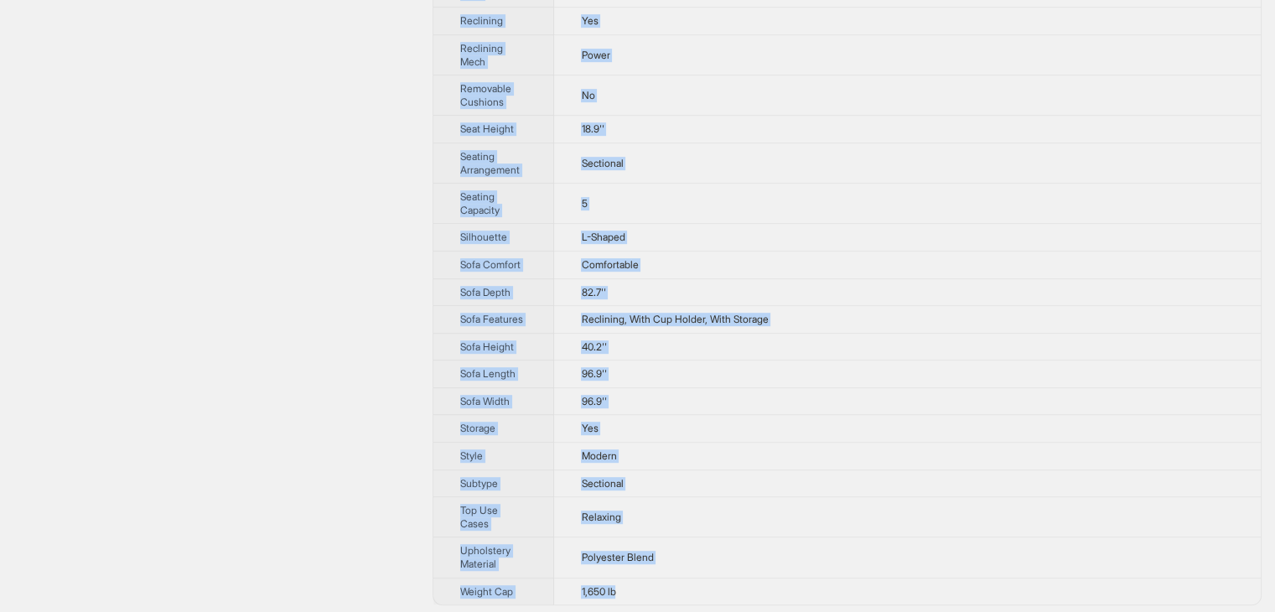
drag, startPoint x: 460, startPoint y: 58, endPoint x: 690, endPoint y: 581, distance: 571.2
copy tbody "Brand Name Ebern Designs Product Name Ibach 3 - Piece Modern and Overstuffed So…"
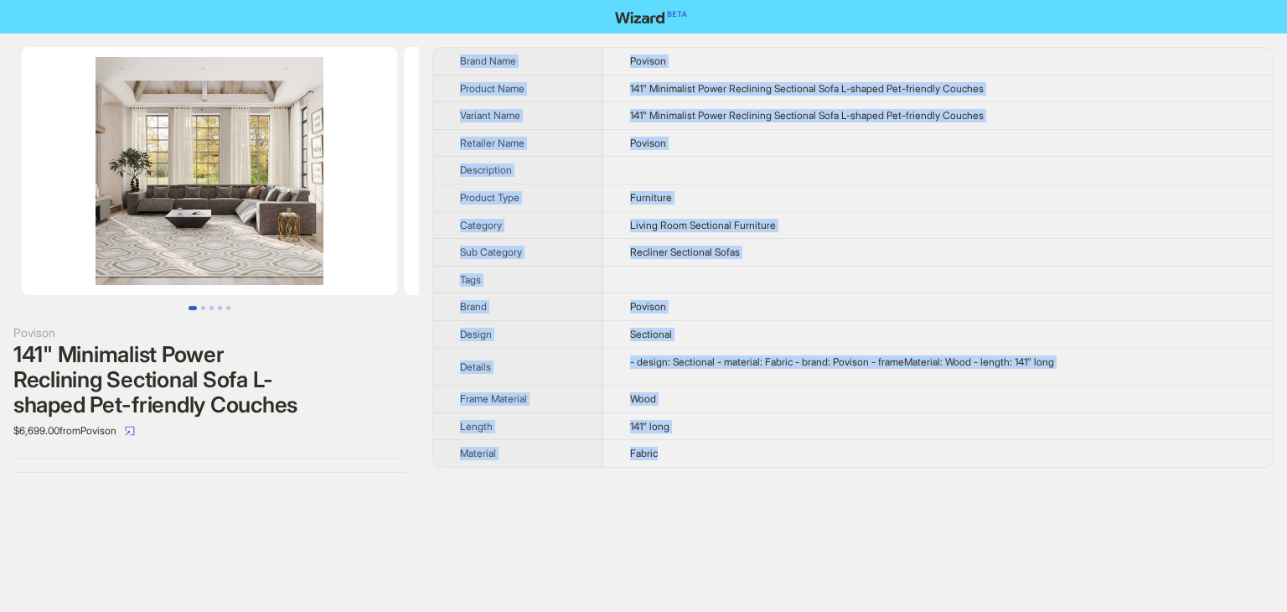
drag, startPoint x: 455, startPoint y: 53, endPoint x: 686, endPoint y: 458, distance: 467.0
click at [686, 458] on tbody "Brand Name Povison Product Name 141" Minimalist Power Reclining Sectional Sofa …" at bounding box center [853, 257] width 840 height 419
copy tbody "Brand Name Povison Product Name 141" Minimalist Power Reclining Sectional Sofa …"
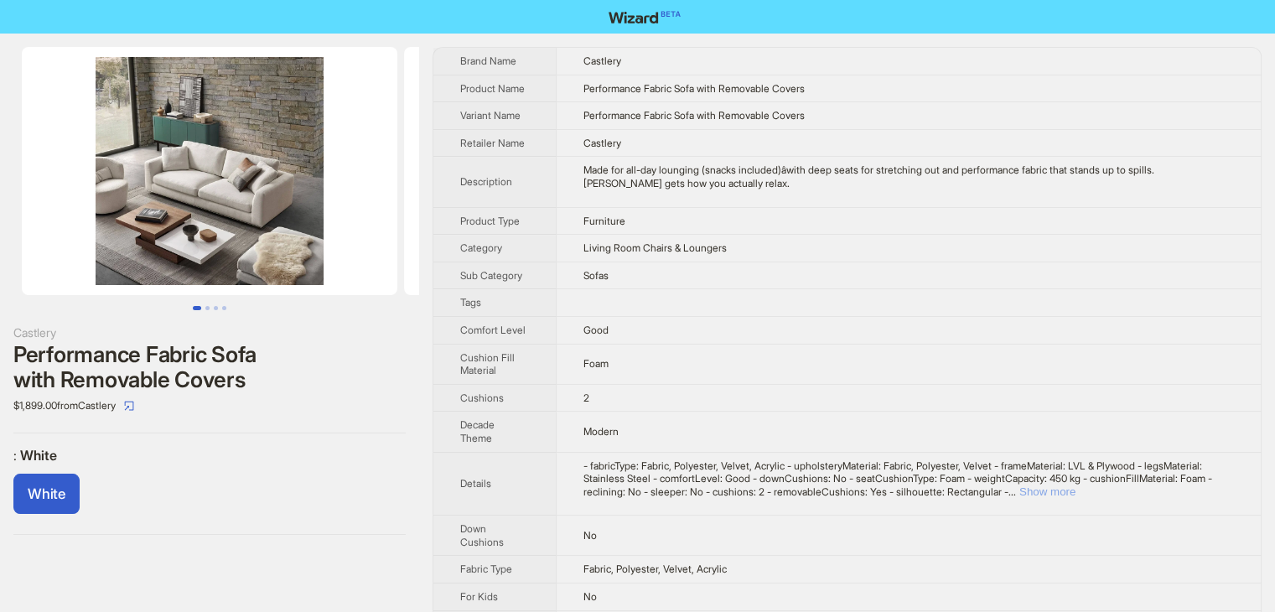
click at [1075, 488] on button "Show more" at bounding box center [1047, 491] width 56 height 13
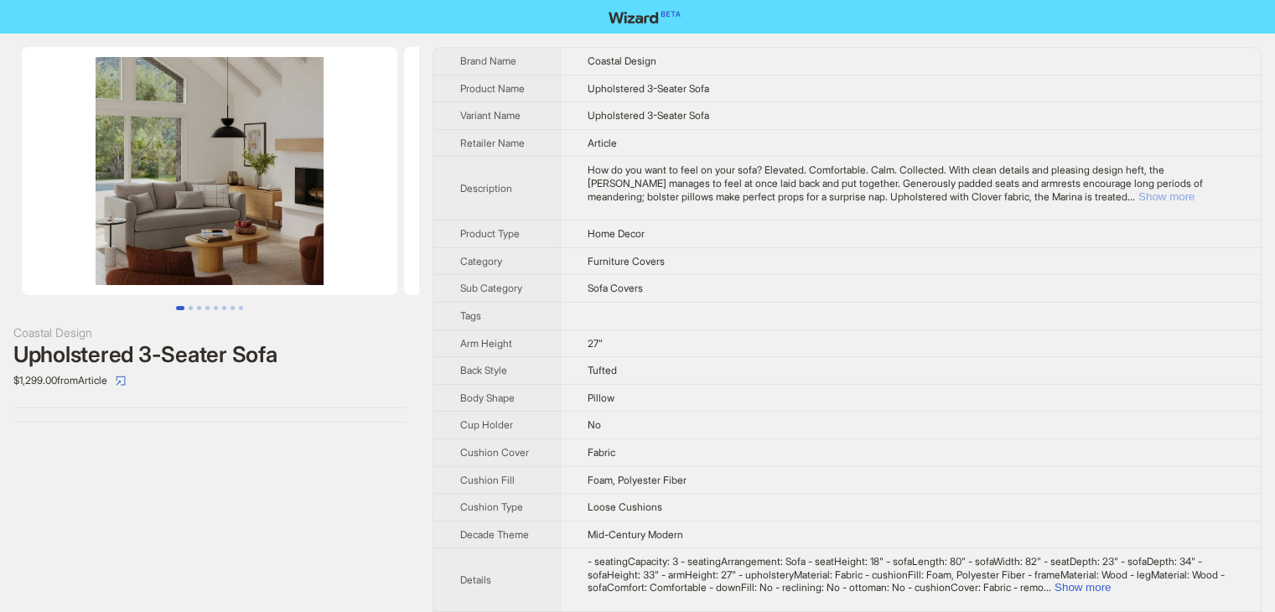
click at [1194, 193] on button "Show more" at bounding box center [1166, 196] width 56 height 13
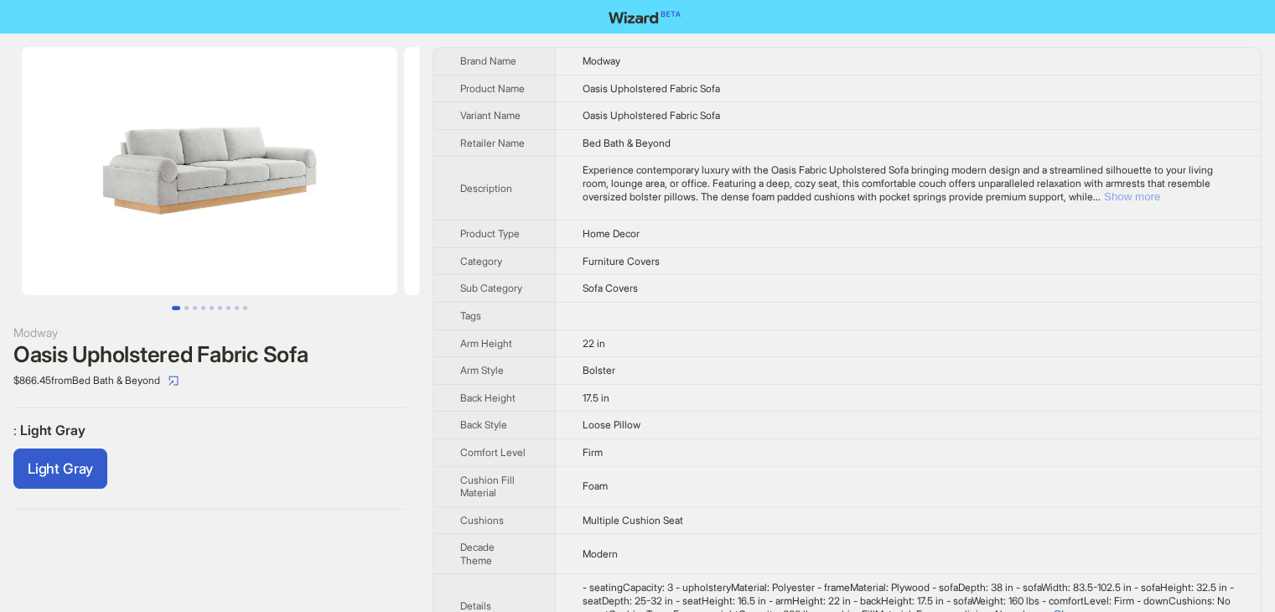
click at [1160, 198] on button "Show more" at bounding box center [1132, 196] width 56 height 13
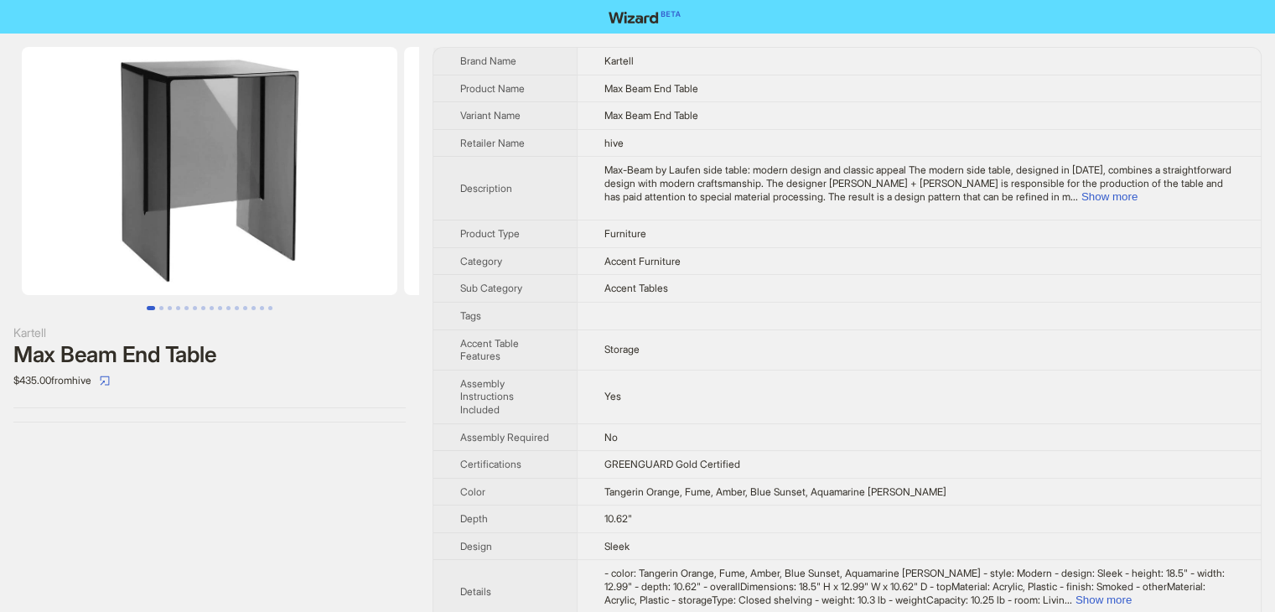
click at [985, 65] on td "Kartell" at bounding box center [919, 61] width 684 height 27
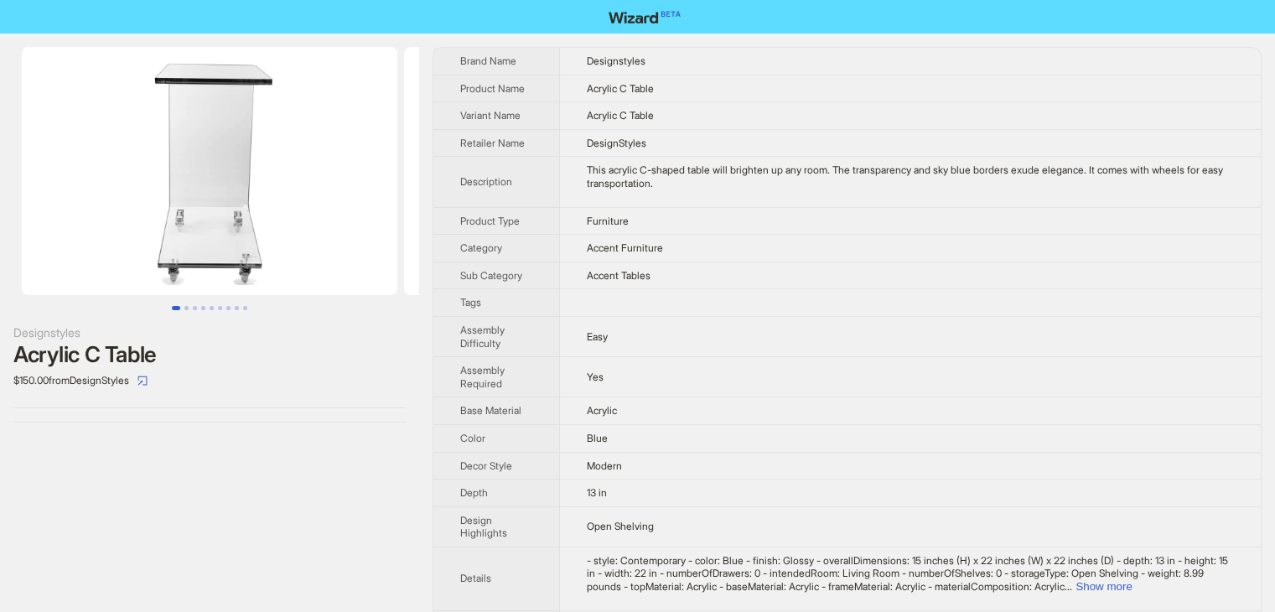
scroll to position [168, 0]
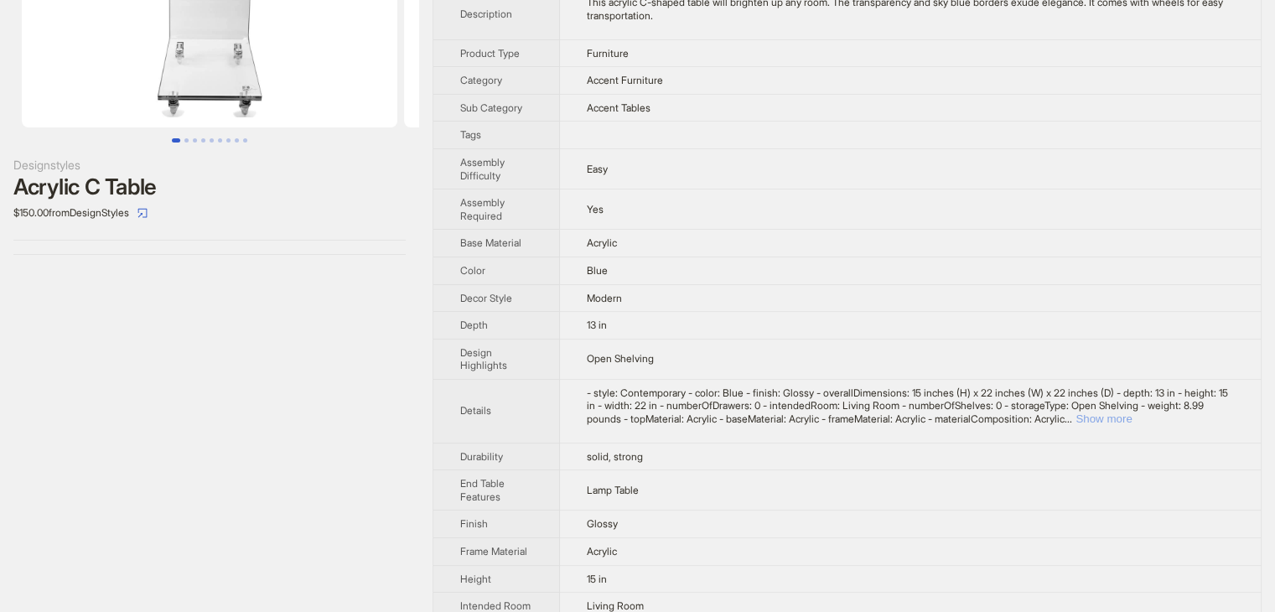
click at [1132, 413] on button "Show more" at bounding box center [1103, 418] width 56 height 13
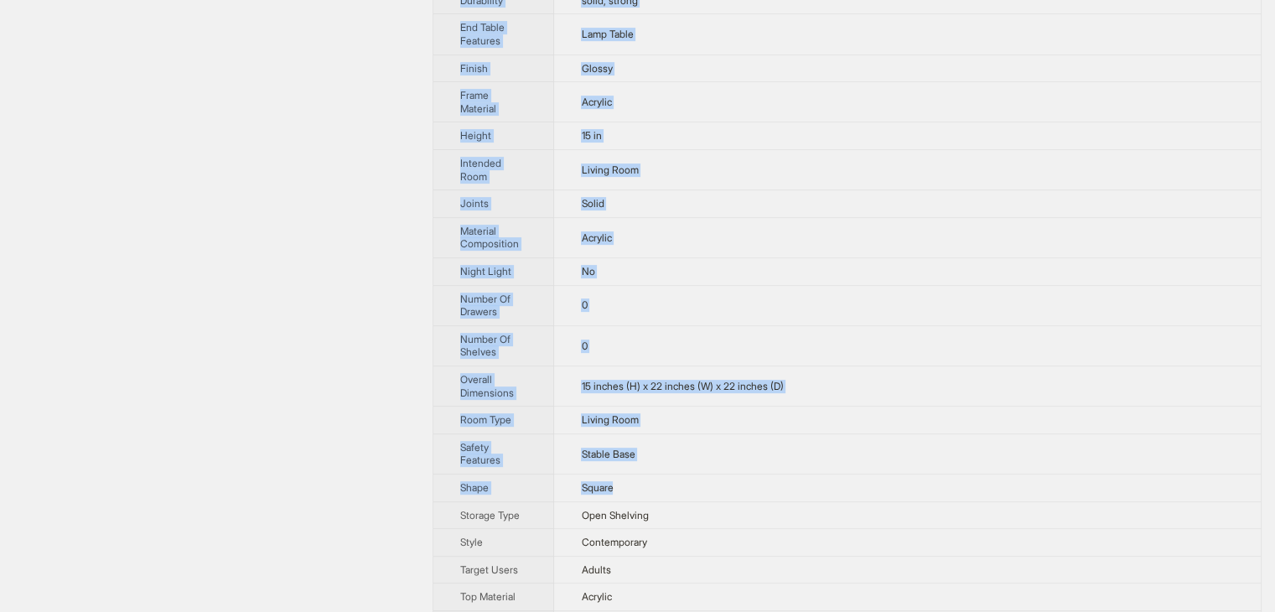
scroll to position [764, 0]
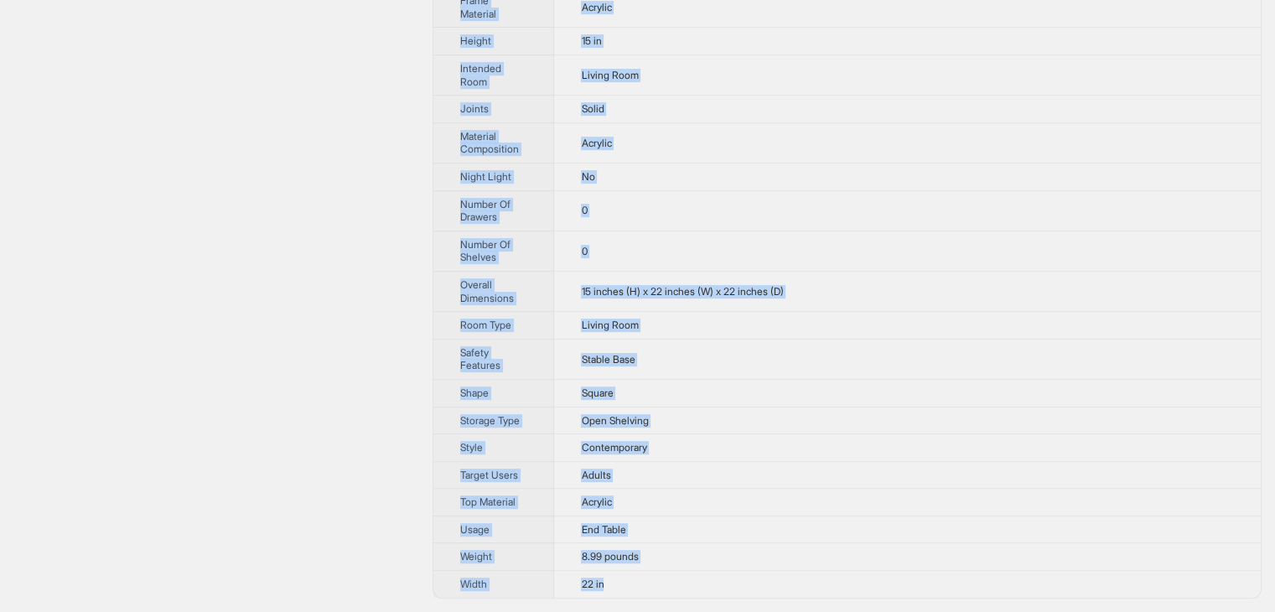
drag, startPoint x: 460, startPoint y: 59, endPoint x: 624, endPoint y: 586, distance: 552.0
copy tbody "Brand Name Designstyles Product Name Acrylic C Table Variant Name Acrylic C Tab…"
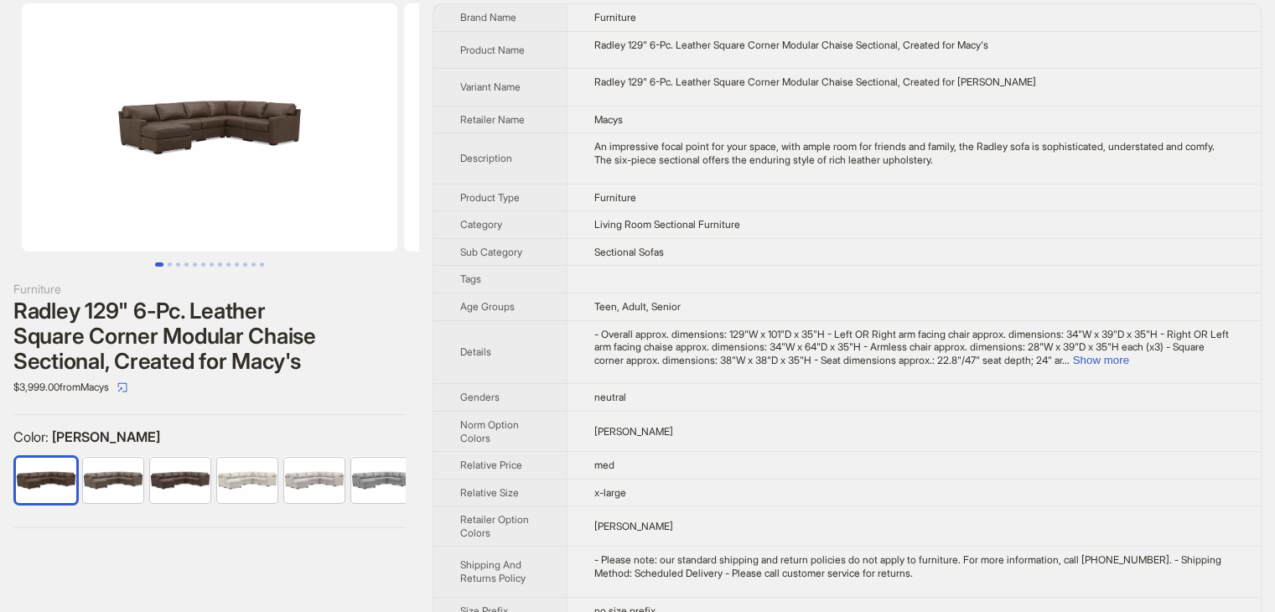
scroll to position [67, 0]
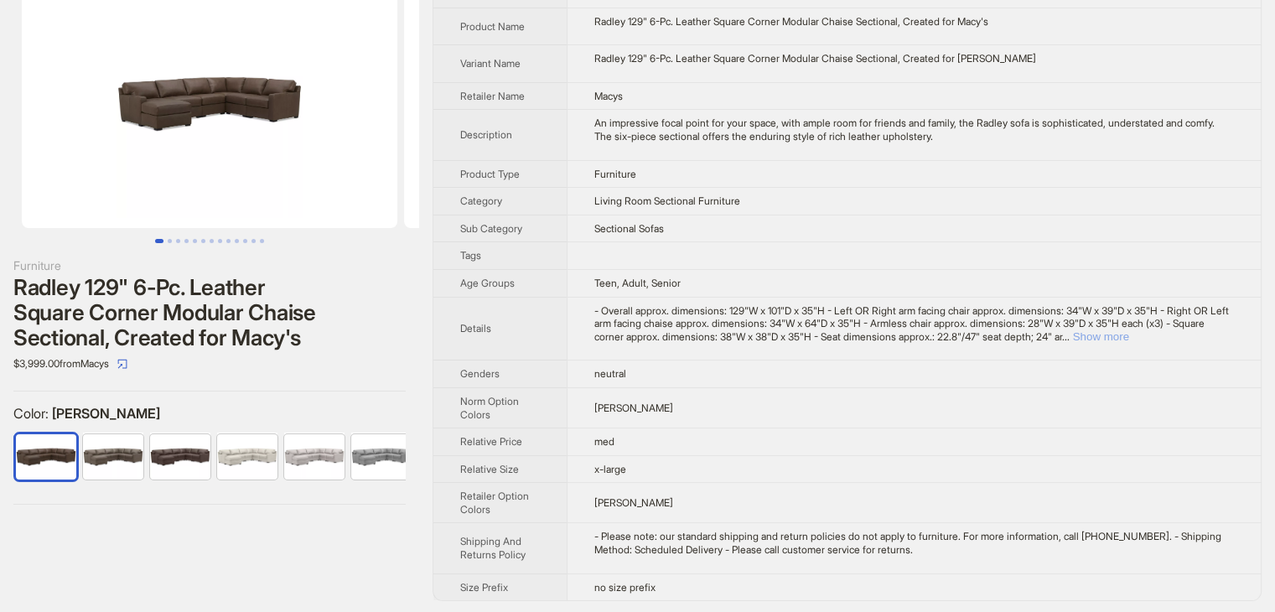
click at [1129, 332] on button "Show more" at bounding box center [1101, 336] width 56 height 13
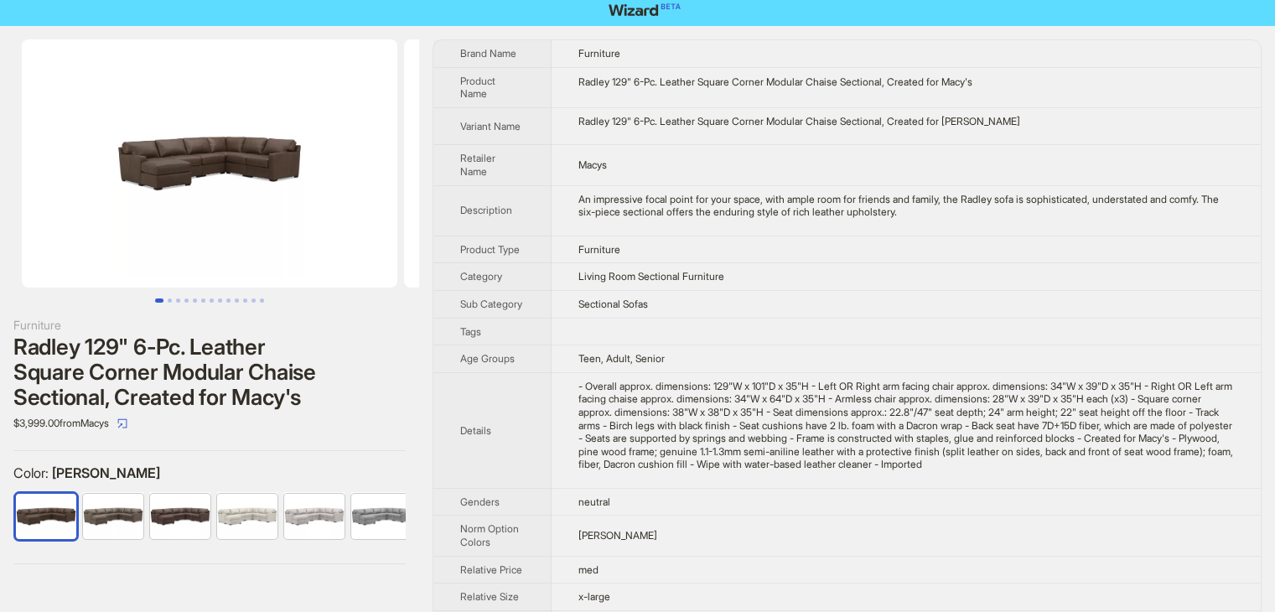
scroll to position [0, 0]
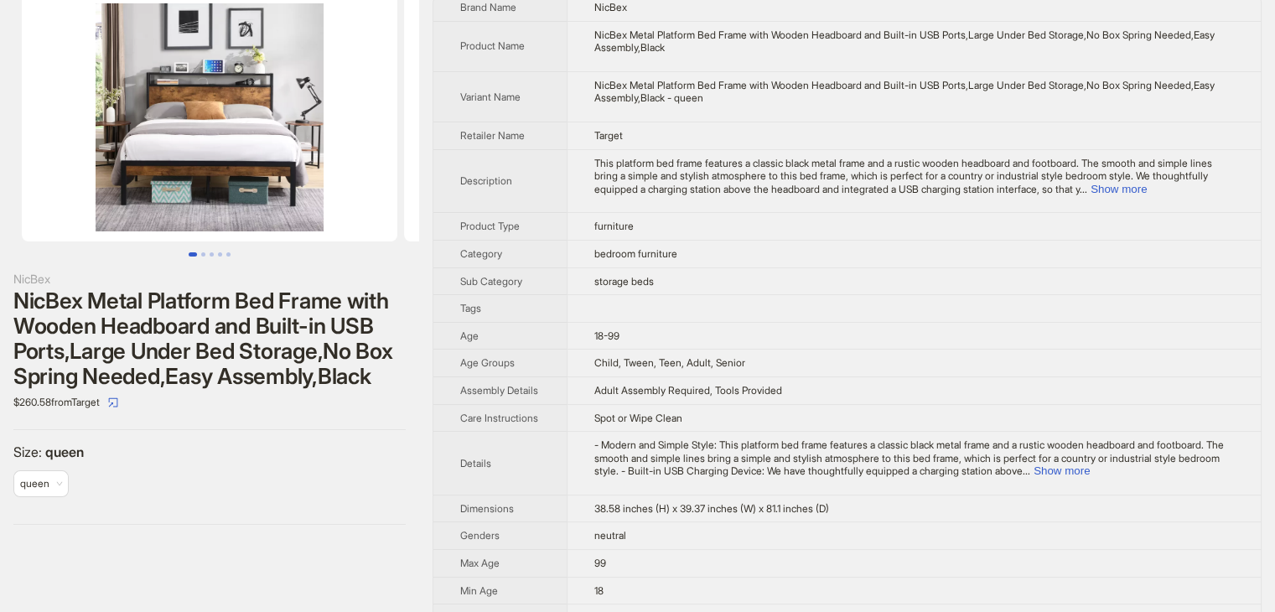
scroll to position [84, 0]
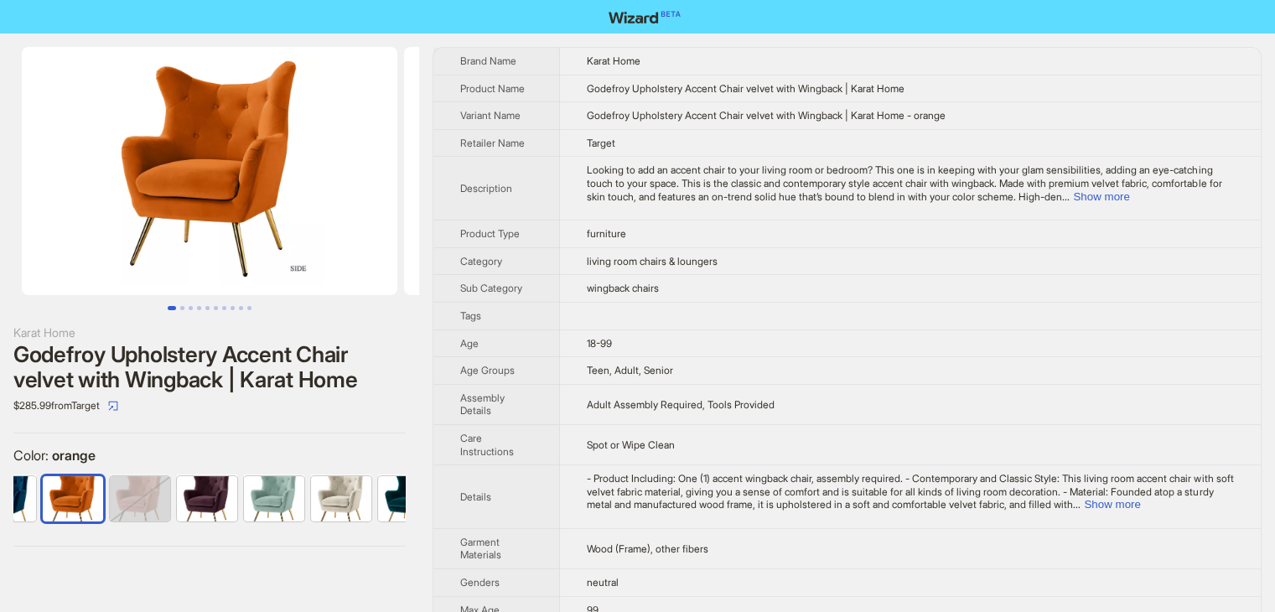
scroll to position [0, 445]
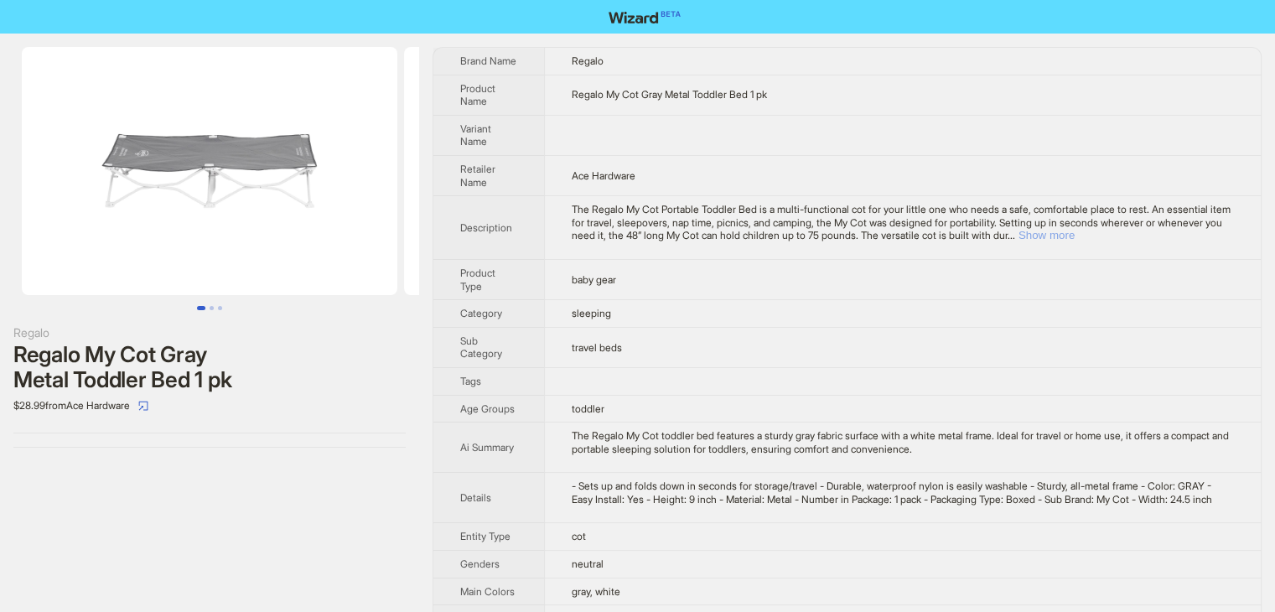
click at [1075, 240] on button "Show more" at bounding box center [1046, 235] width 56 height 13
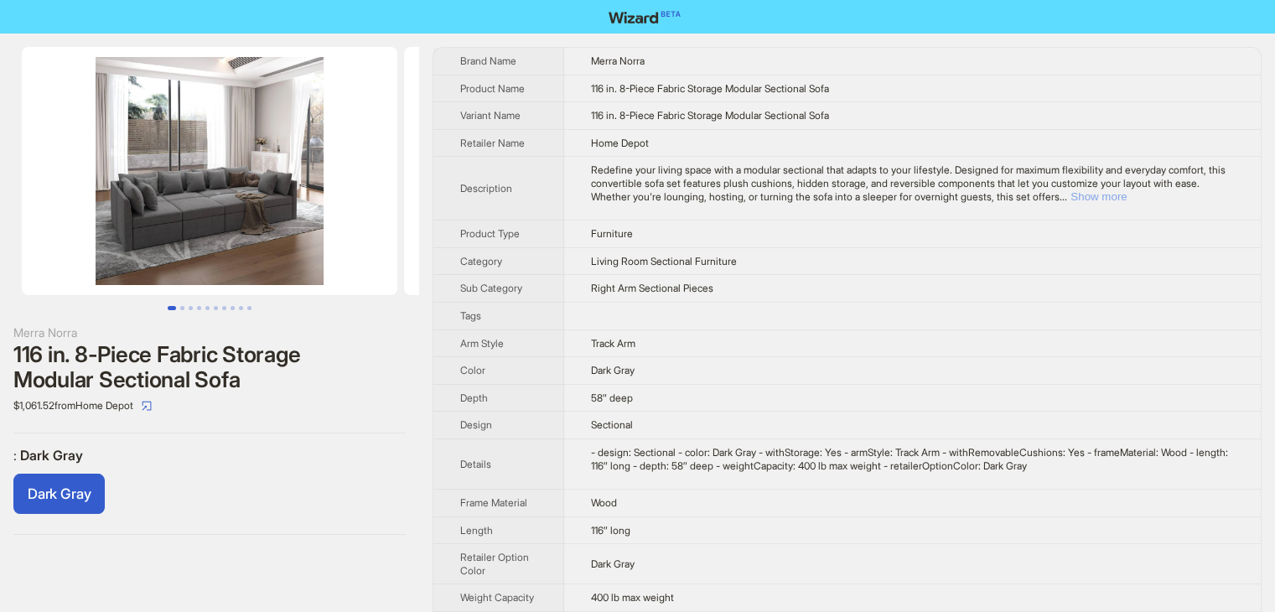
click at [1127, 193] on button "Show more" at bounding box center [1098, 196] width 56 height 13
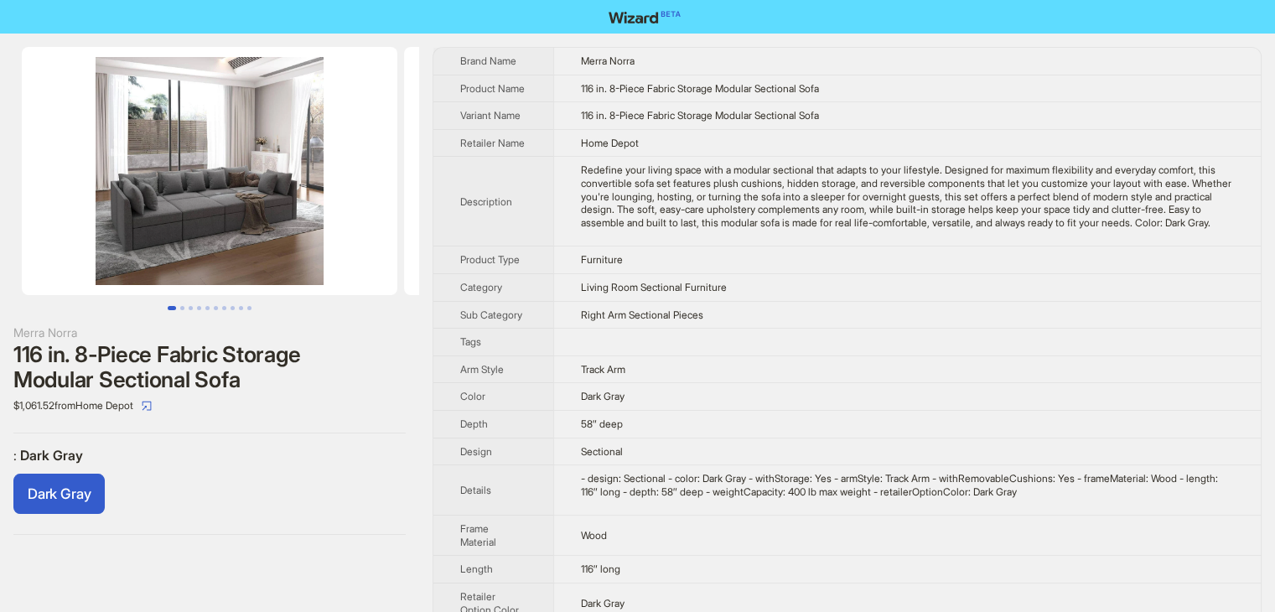
click at [988, 246] on td "Redefine your living space with a modular sectional that adapts to your lifesty…" at bounding box center [906, 202] width 707 height 90
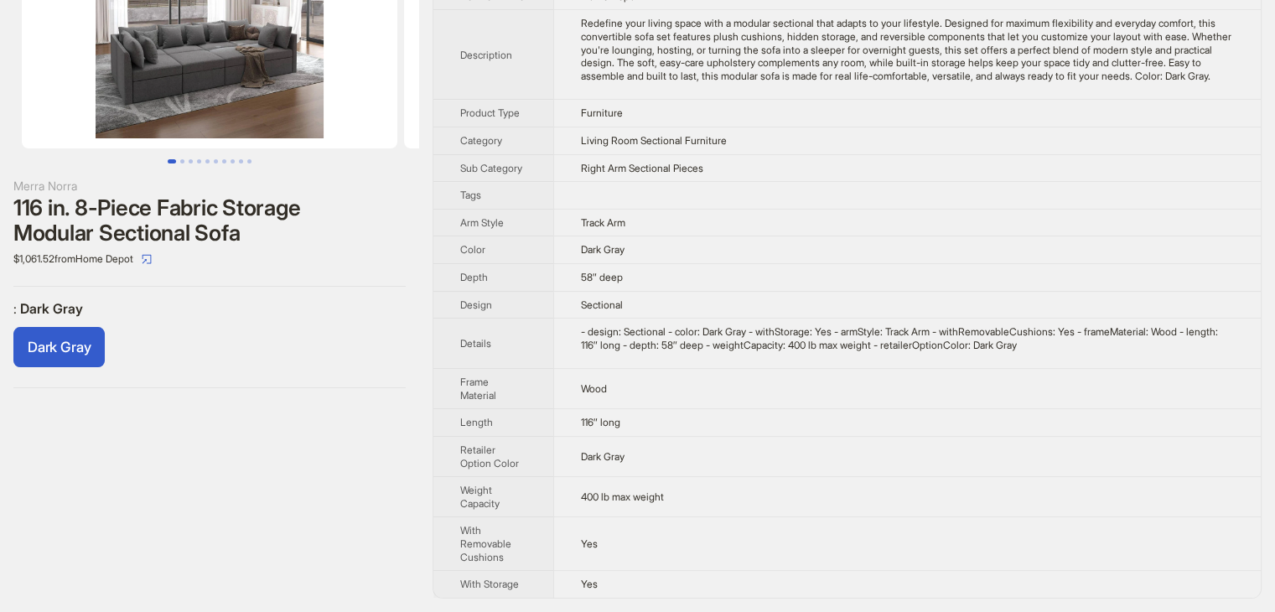
scroll to position [169, 0]
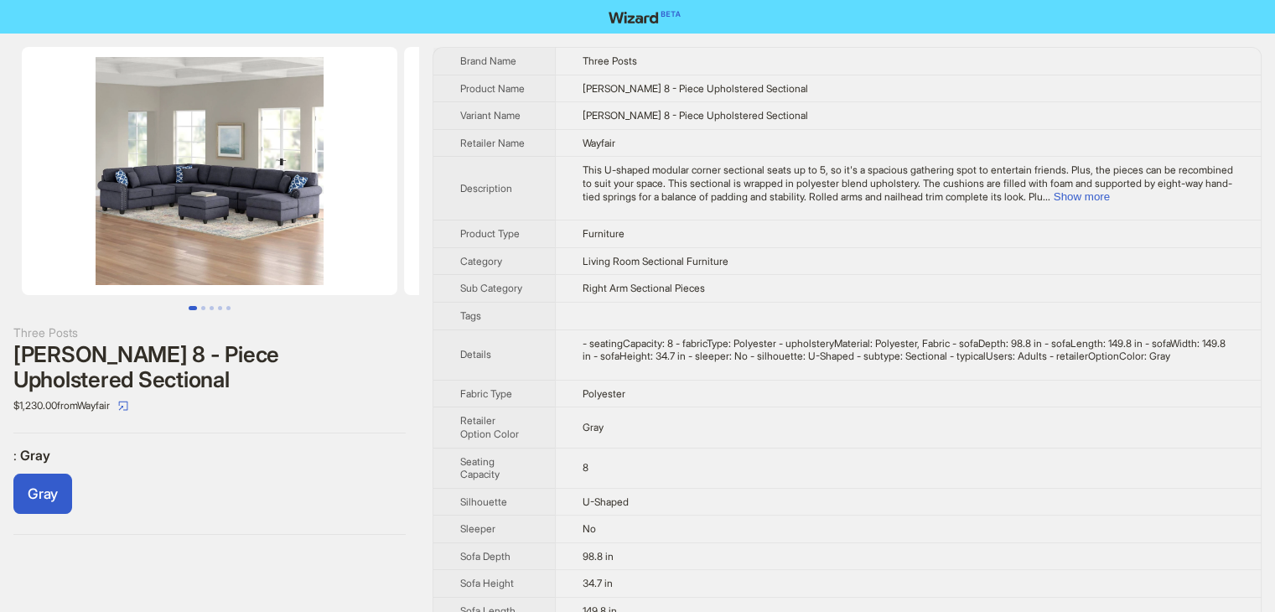
click at [811, 260] on td "Living Room Sectional Furniture" at bounding box center [908, 261] width 706 height 28
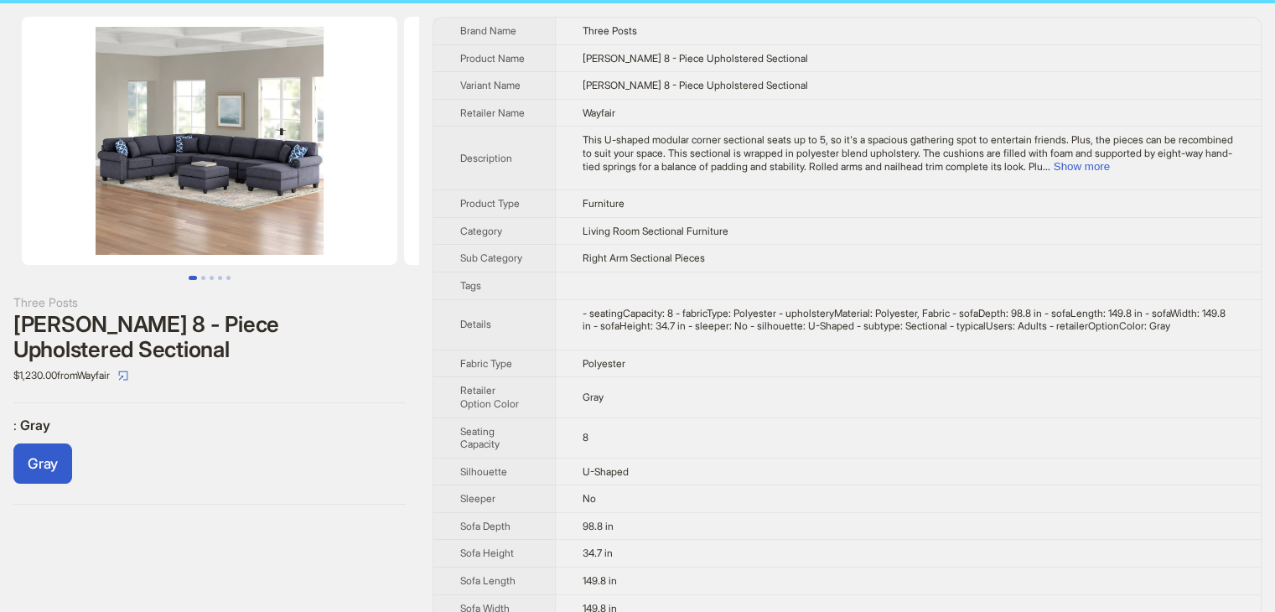
scroll to position [34, 0]
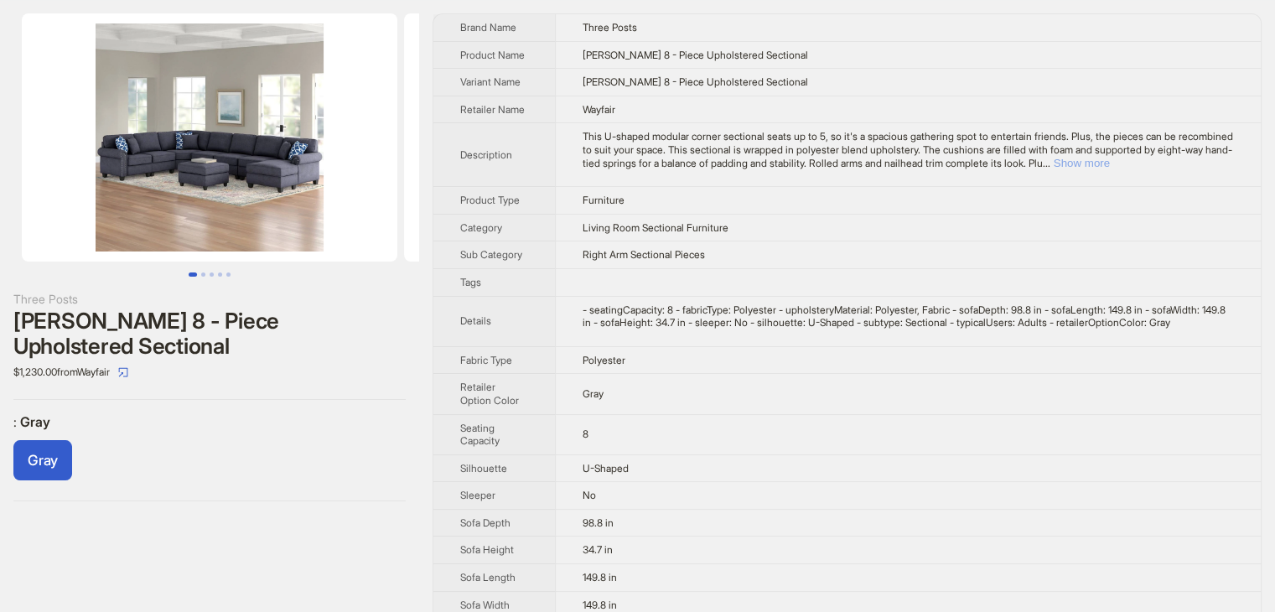
click at [1110, 162] on button "Show more" at bounding box center [1082, 163] width 56 height 13
